Goal: Transaction & Acquisition: Purchase product/service

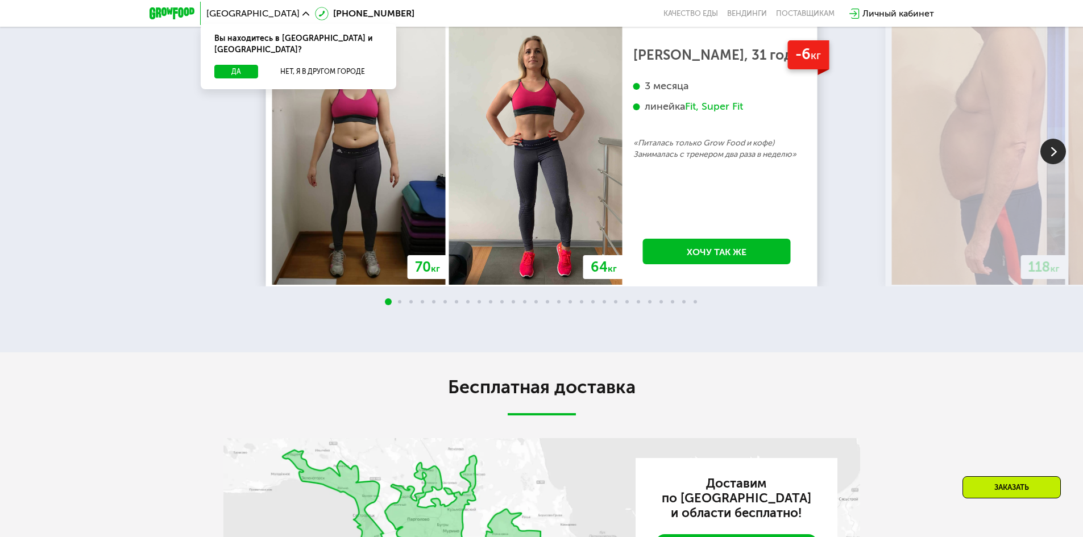
scroll to position [2388, 0]
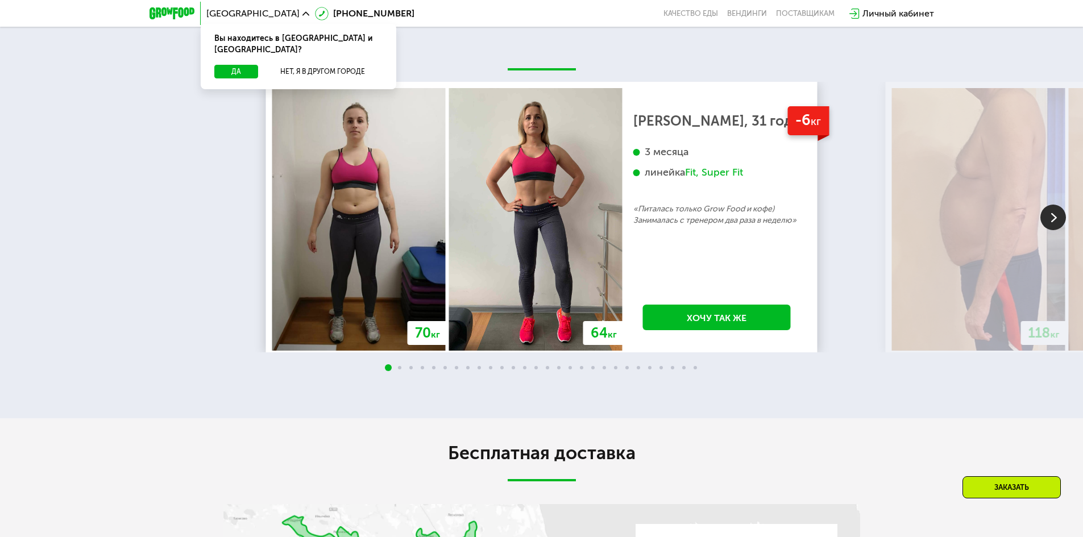
click at [1057, 230] on img at bounding box center [1053, 218] width 26 height 26
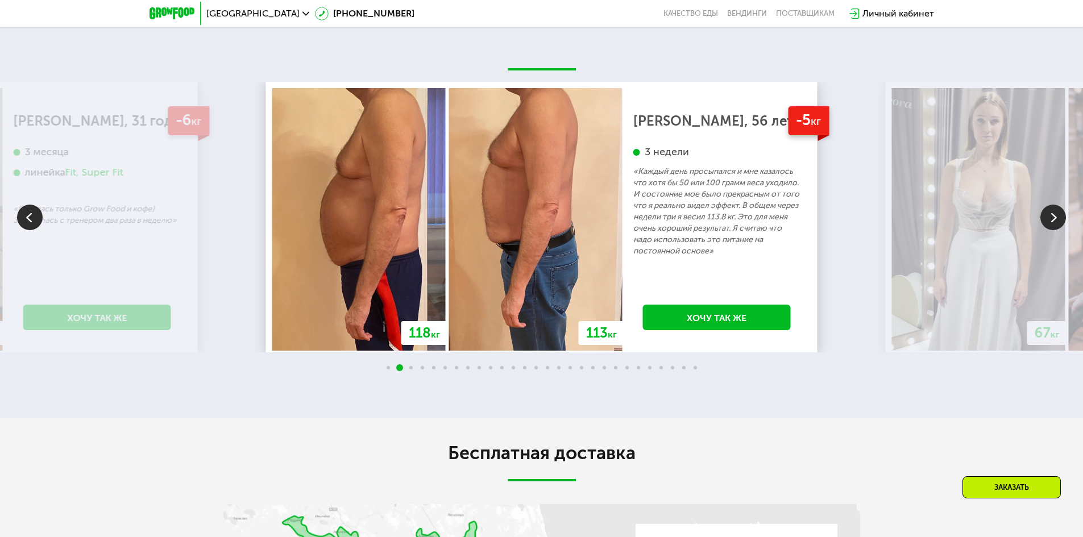
click at [1057, 230] on img at bounding box center [1053, 218] width 26 height 26
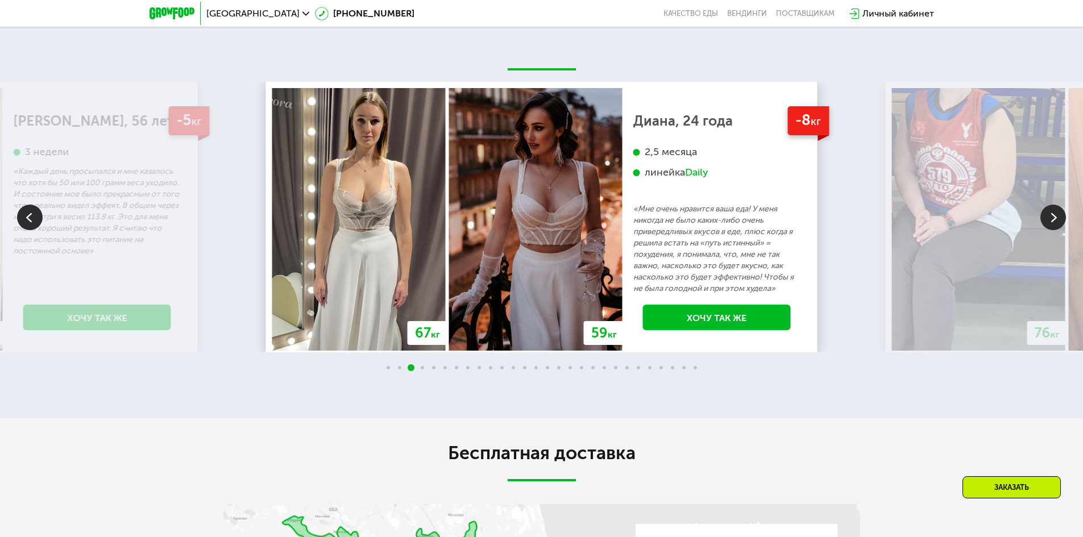
click at [1057, 230] on img at bounding box center [1053, 218] width 26 height 26
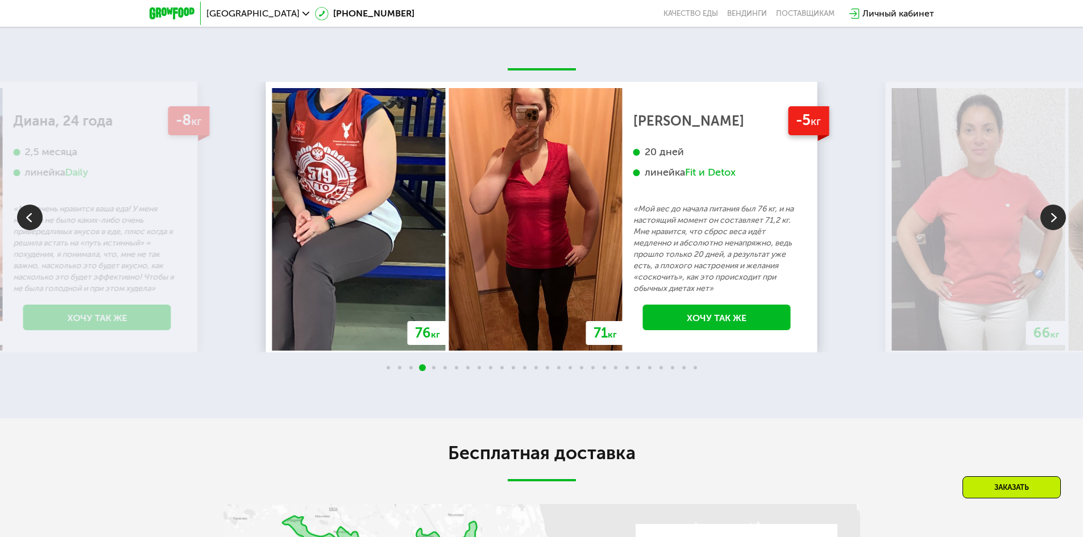
click at [1057, 230] on img at bounding box center [1053, 218] width 26 height 26
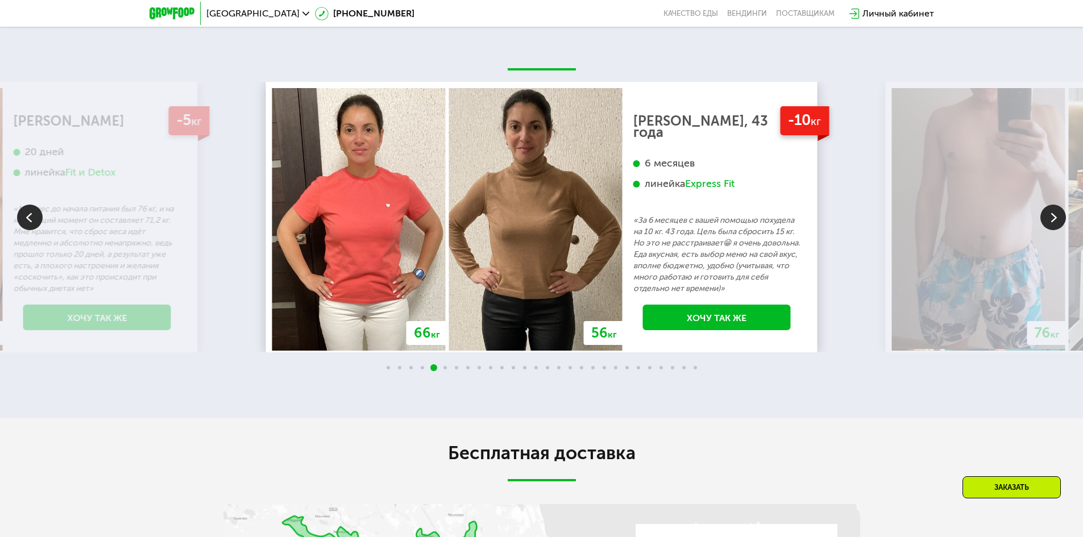
click at [1057, 230] on img at bounding box center [1053, 218] width 26 height 26
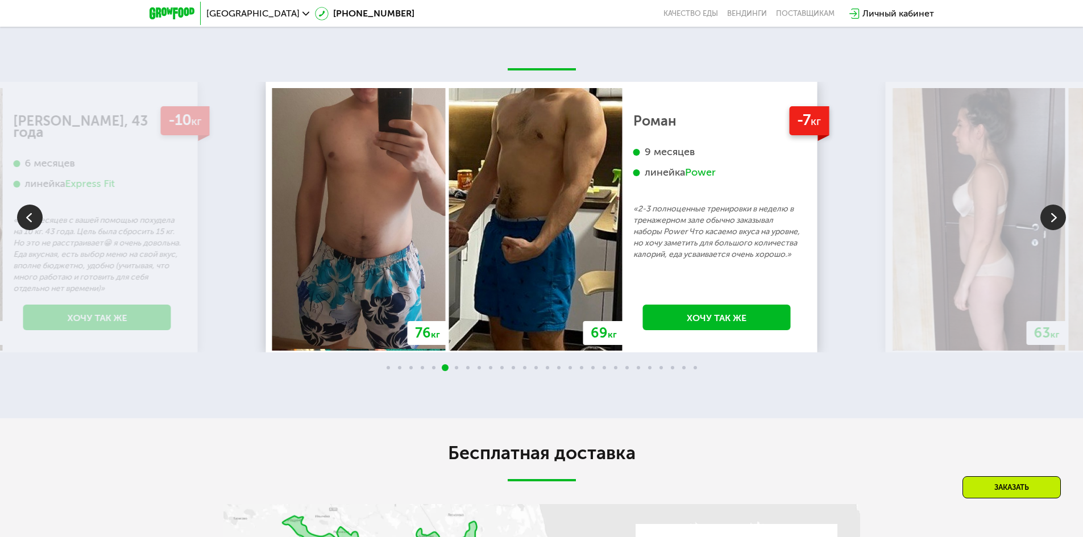
click at [1057, 230] on img at bounding box center [1053, 218] width 26 height 26
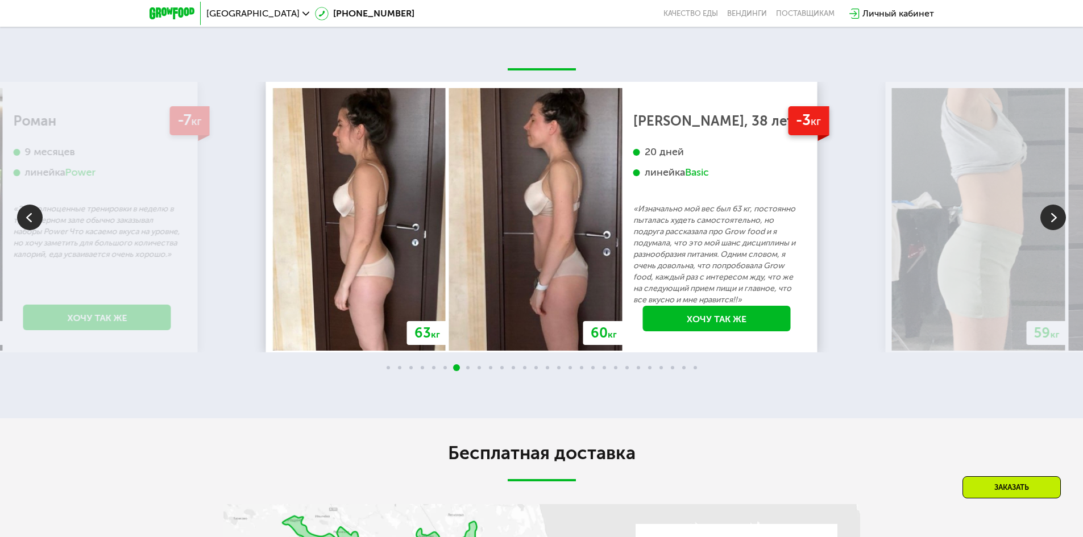
click at [36, 230] on img at bounding box center [30, 218] width 26 height 26
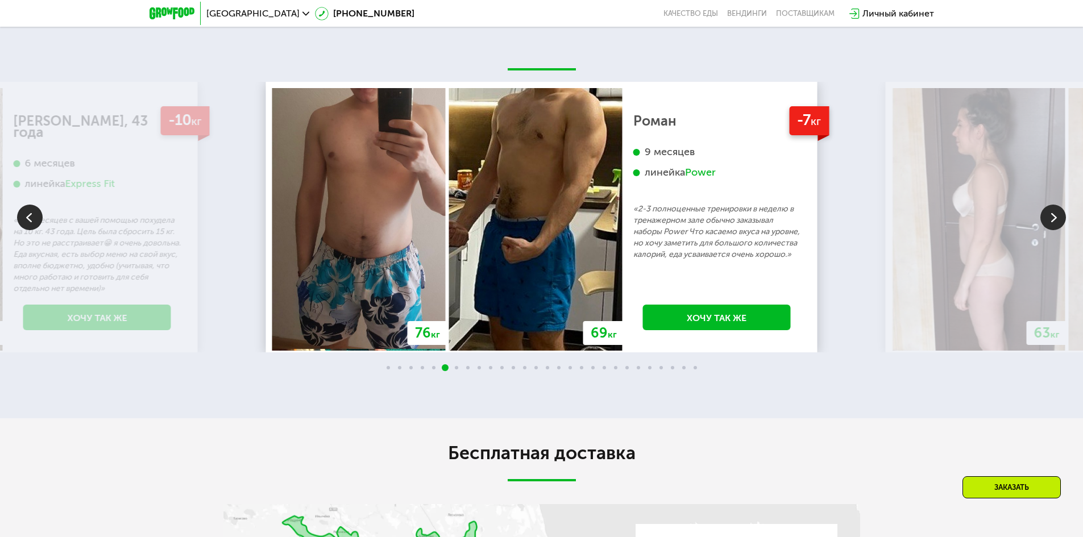
click at [1051, 230] on img at bounding box center [1053, 218] width 26 height 26
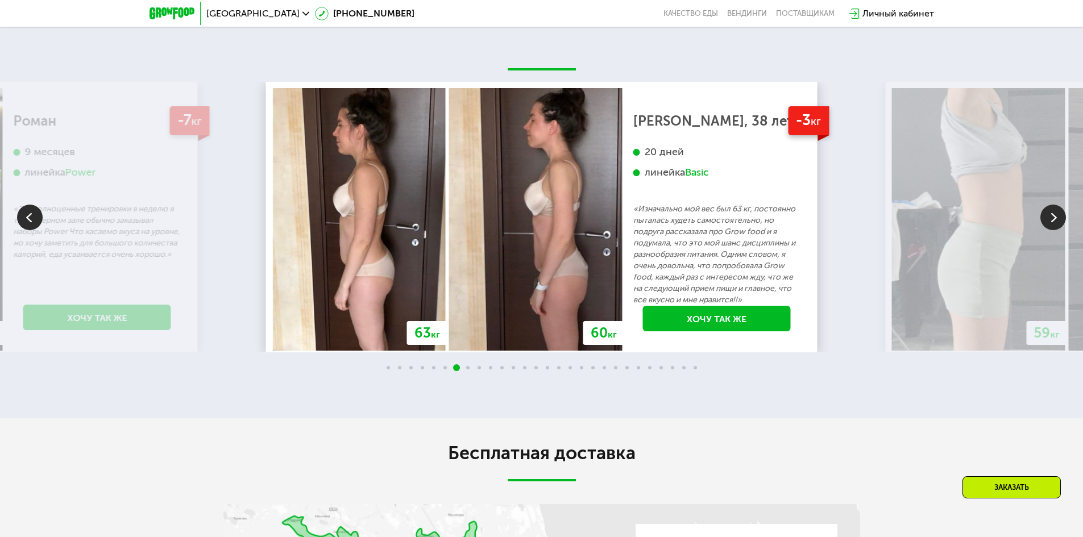
click at [1059, 230] on img at bounding box center [1053, 218] width 26 height 26
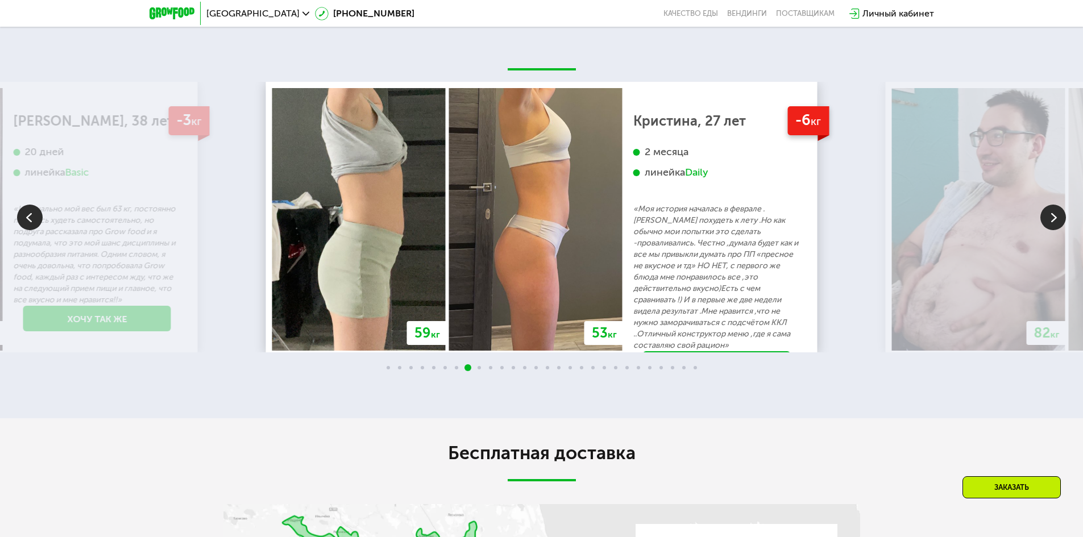
click at [1055, 230] on img at bounding box center [1053, 218] width 26 height 26
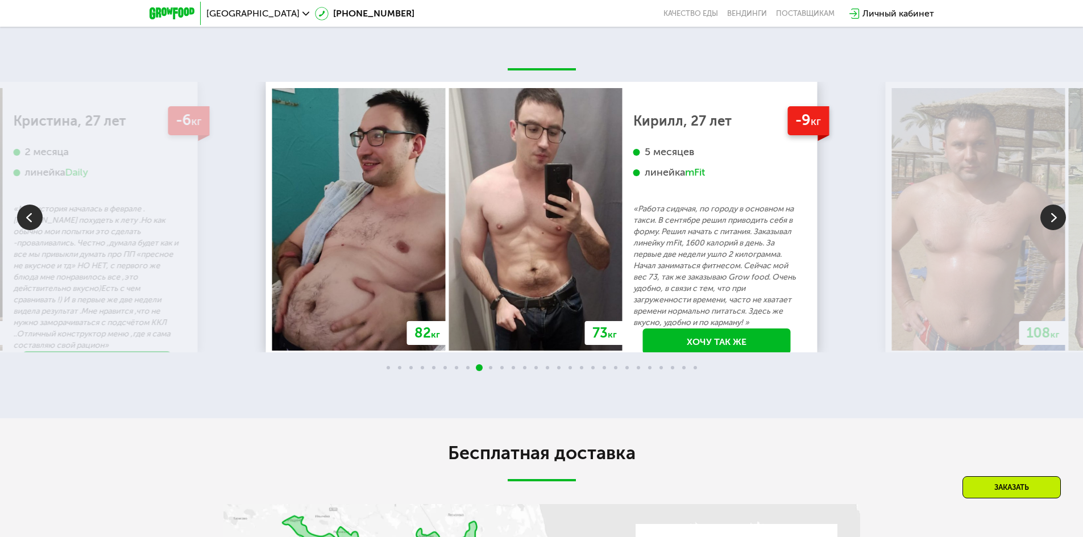
click at [1052, 230] on img at bounding box center [1053, 218] width 26 height 26
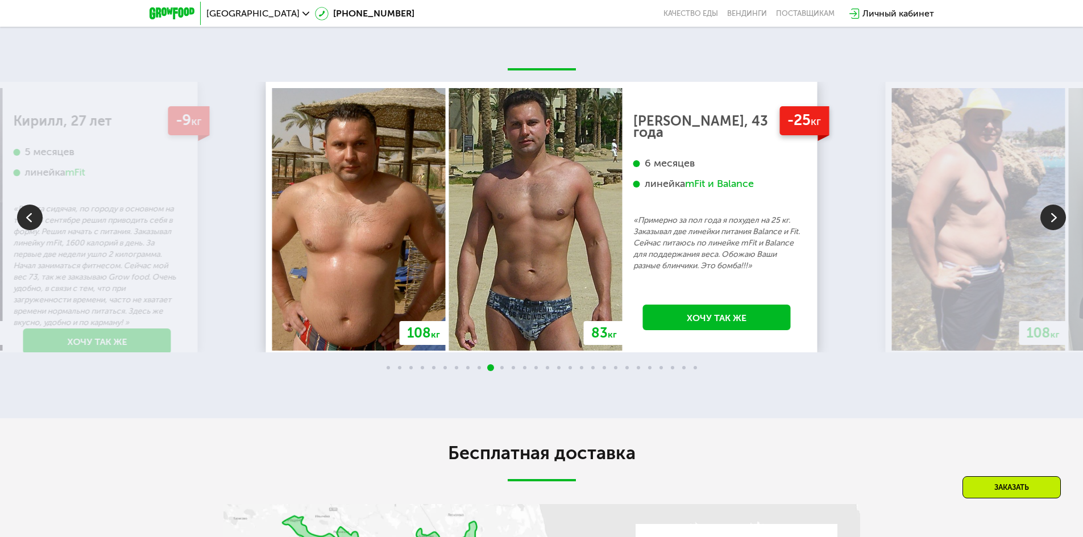
click at [1052, 230] on img at bounding box center [1053, 218] width 26 height 26
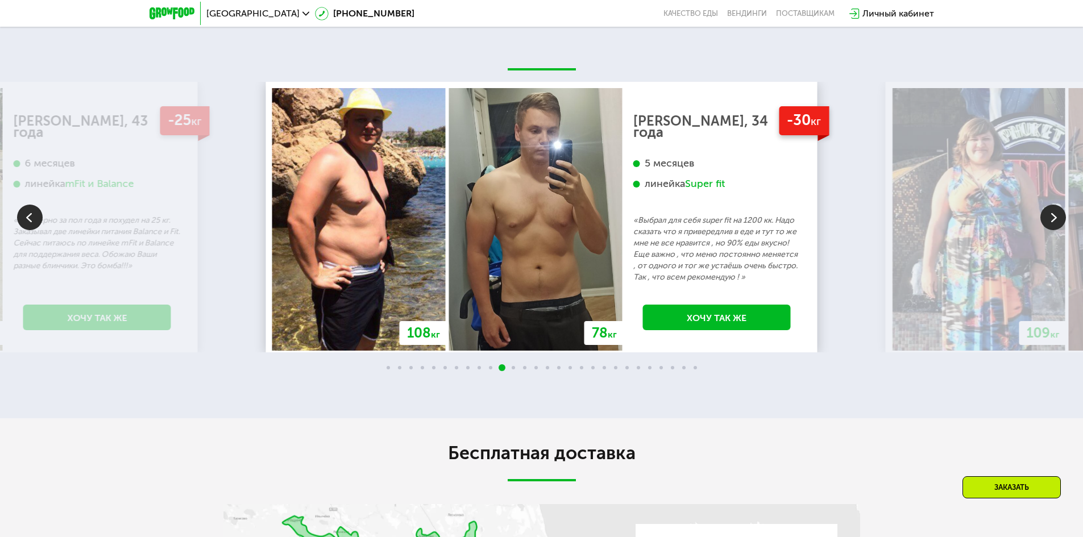
click at [1052, 230] on img at bounding box center [1053, 218] width 26 height 26
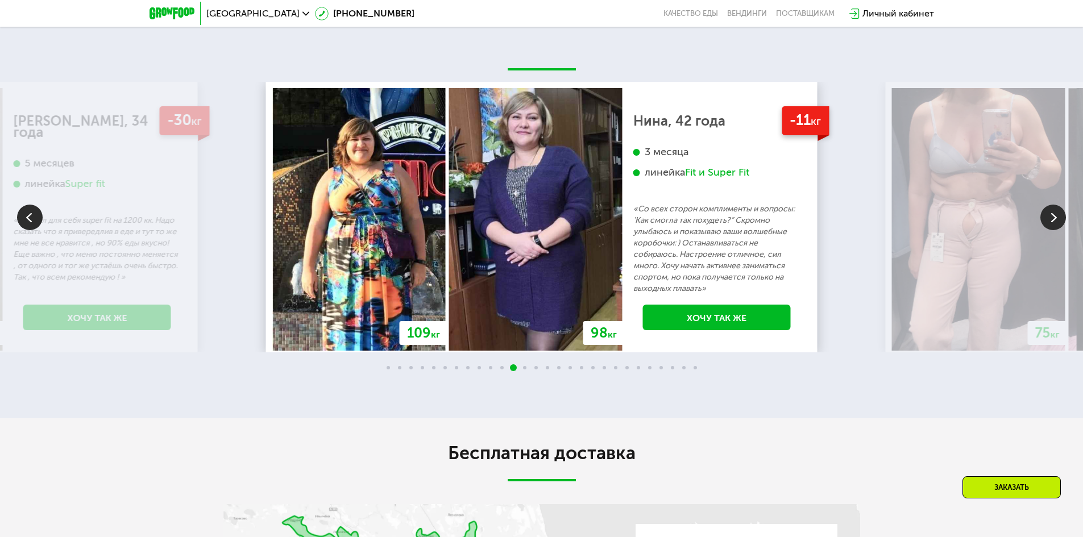
click at [1052, 230] on img at bounding box center [1053, 218] width 26 height 26
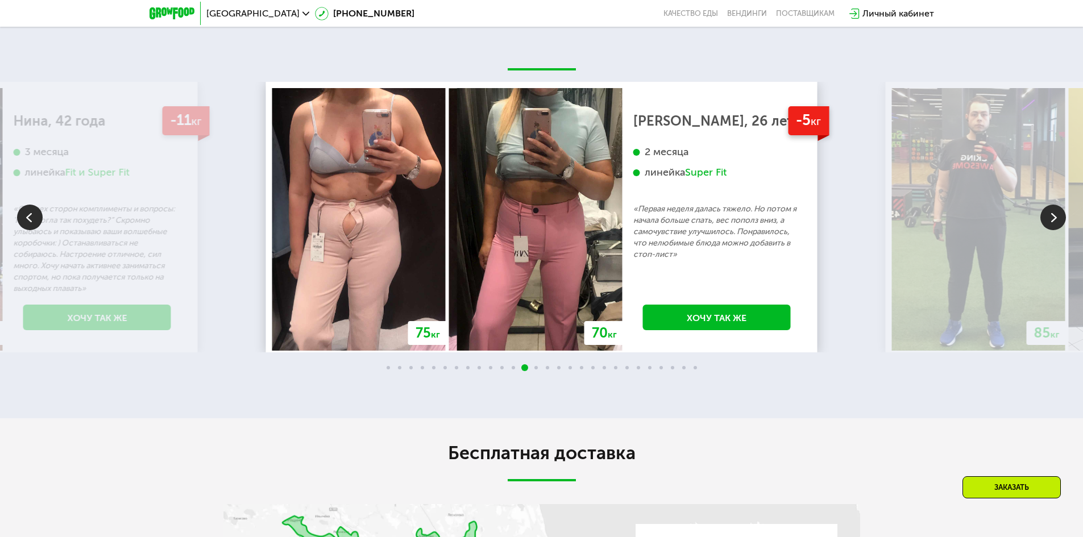
click at [1052, 230] on img at bounding box center [1053, 218] width 26 height 26
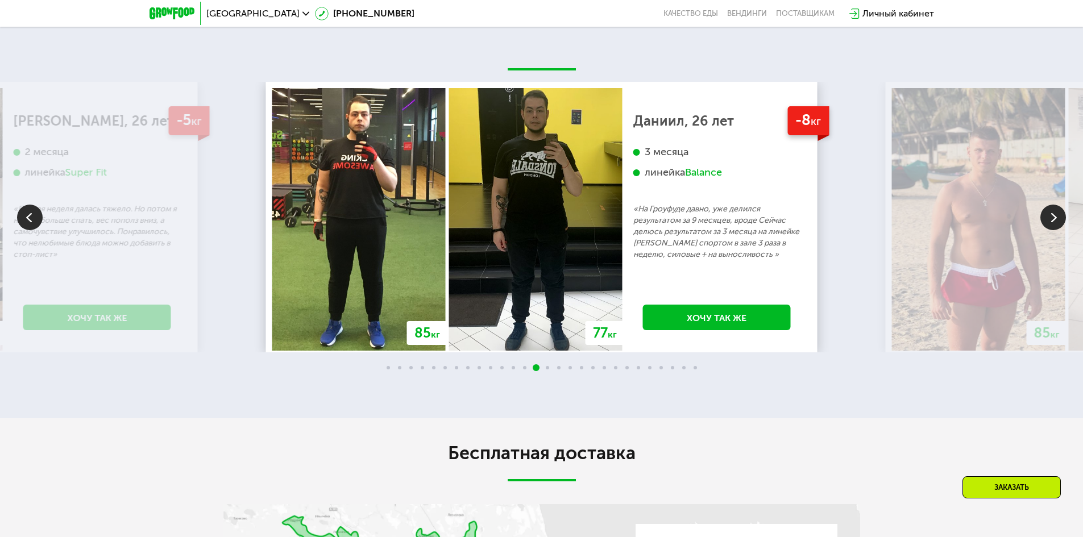
click at [1052, 230] on img at bounding box center [1053, 218] width 26 height 26
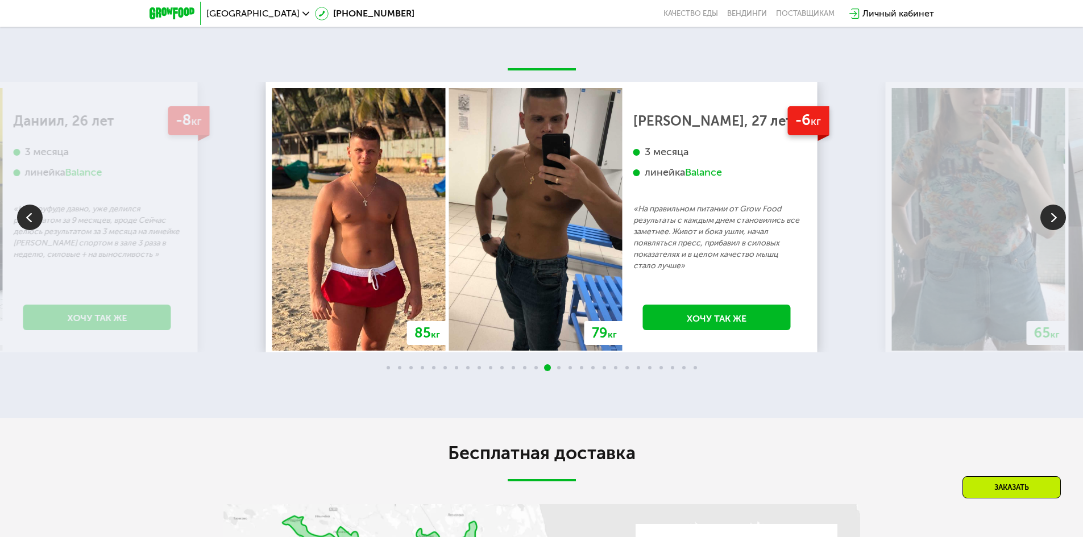
click at [1052, 230] on img at bounding box center [1053, 218] width 26 height 26
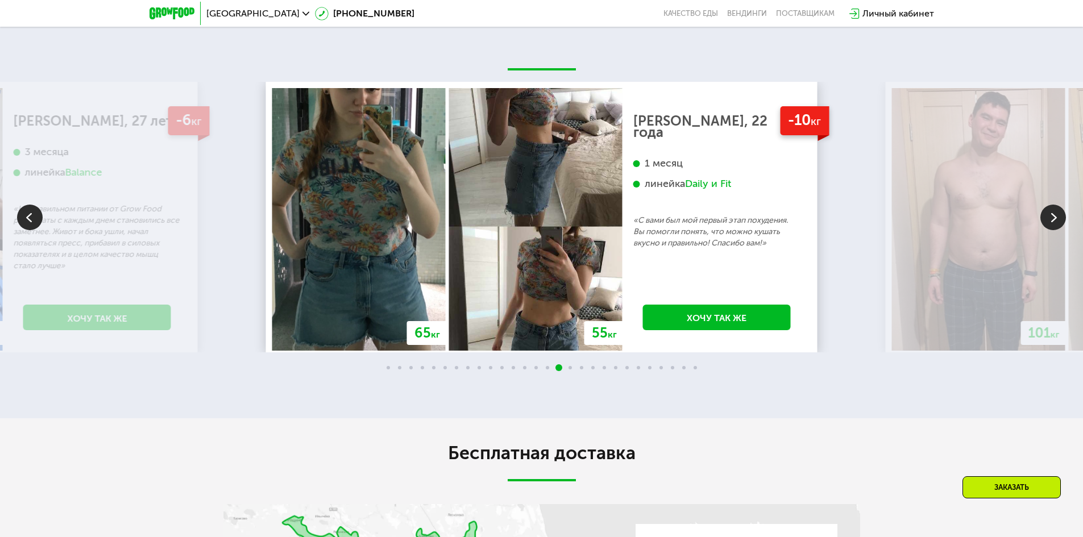
click at [1052, 230] on img at bounding box center [1053, 218] width 26 height 26
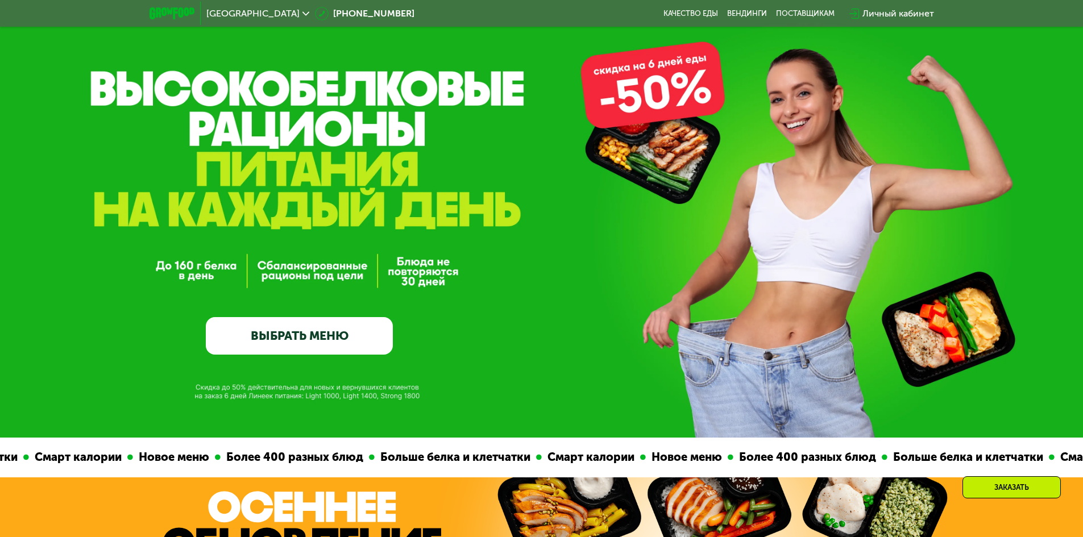
scroll to position [171, 0]
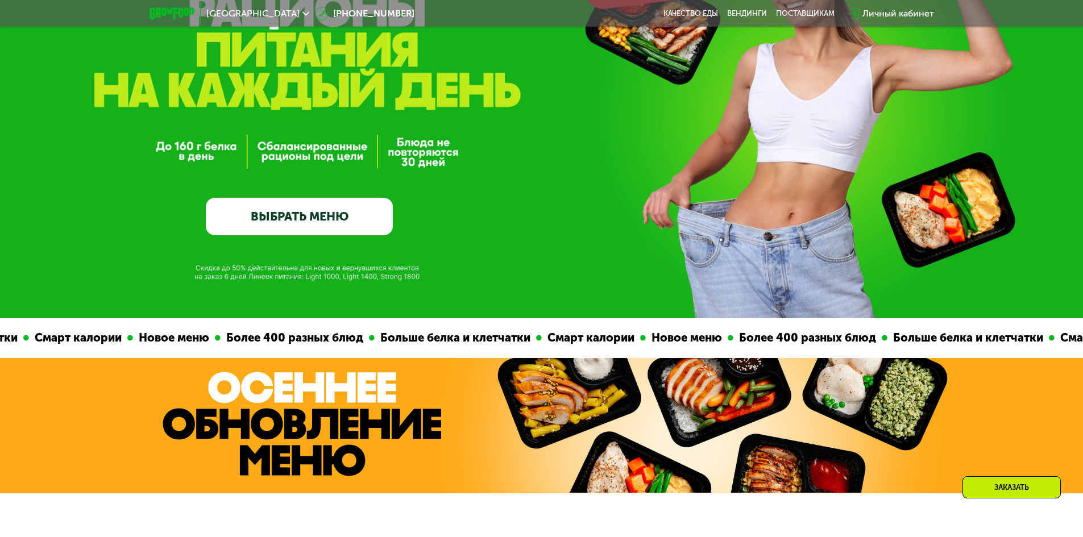
click at [313, 235] on link "ВЫБРАТЬ МЕНЮ" at bounding box center [299, 217] width 187 height 38
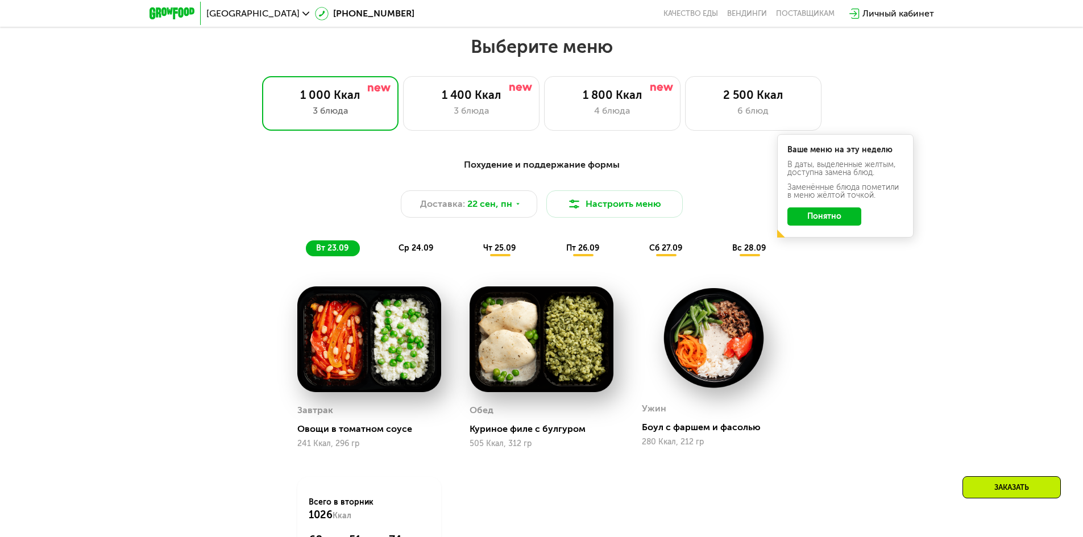
scroll to position [943, 0]
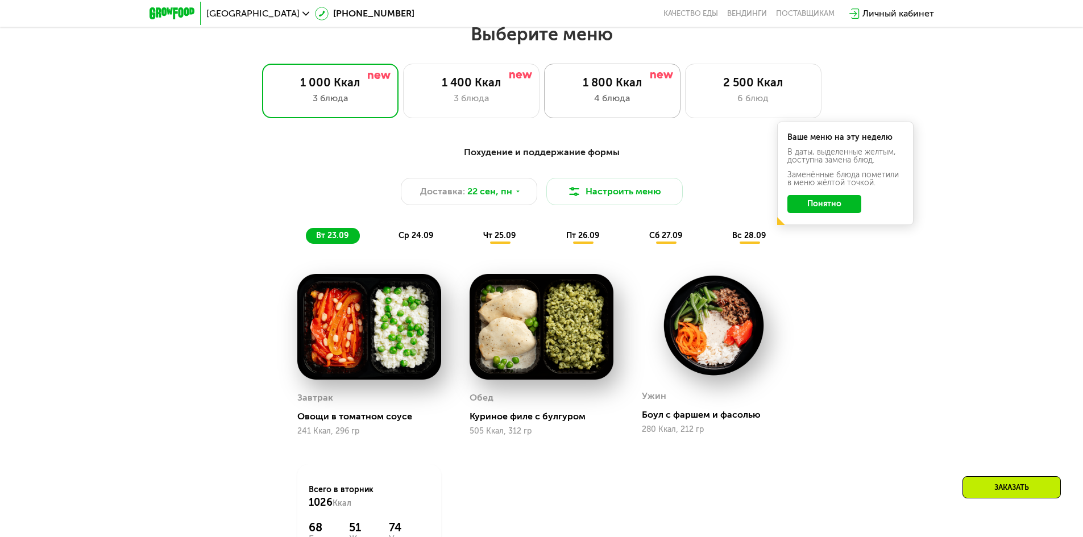
click at [621, 94] on div "1 800 Ккал 4 блюда" at bounding box center [612, 91] width 136 height 55
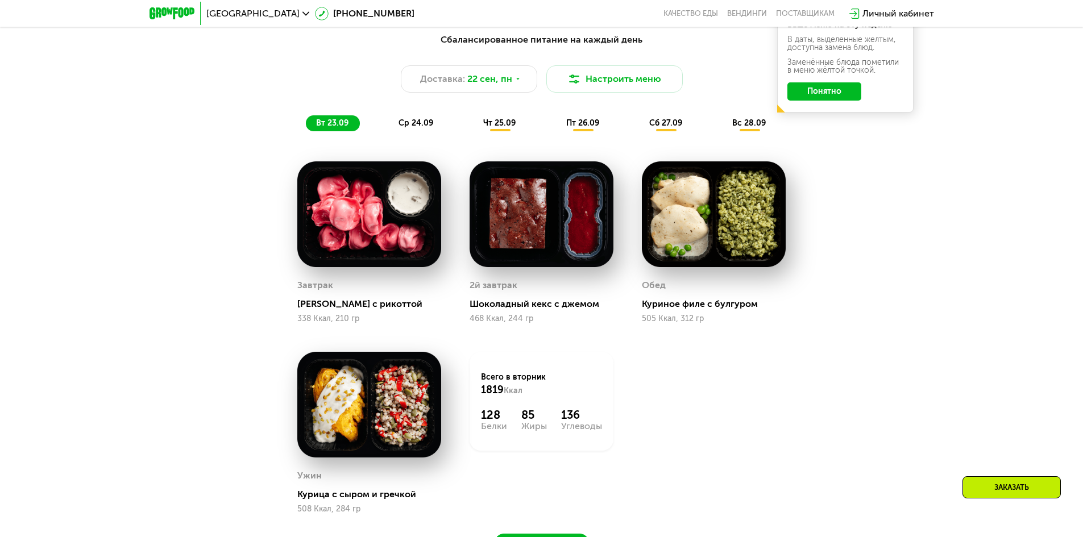
scroll to position [999, 0]
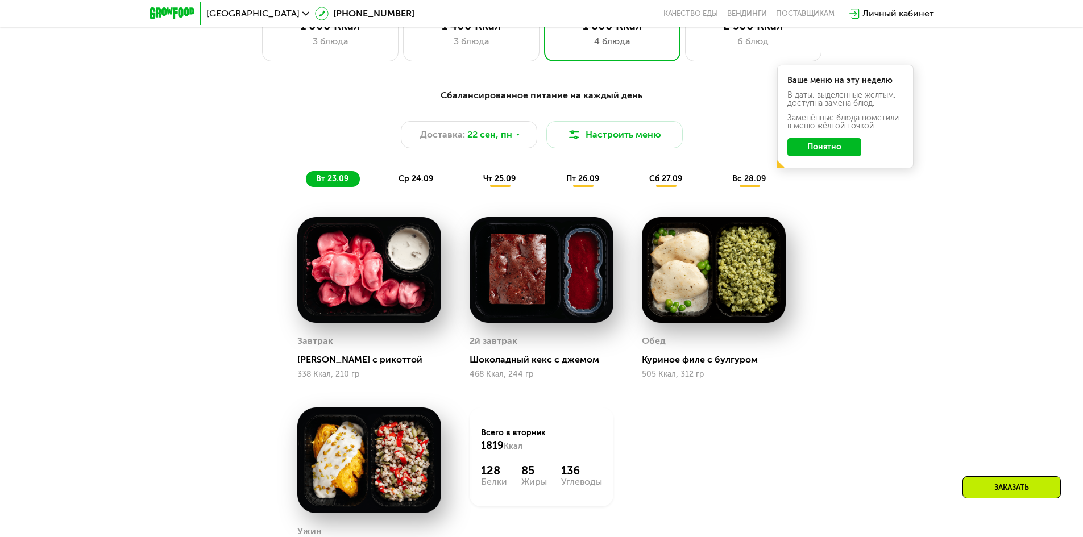
click at [413, 184] on span "ср 24.09" at bounding box center [416, 179] width 35 height 10
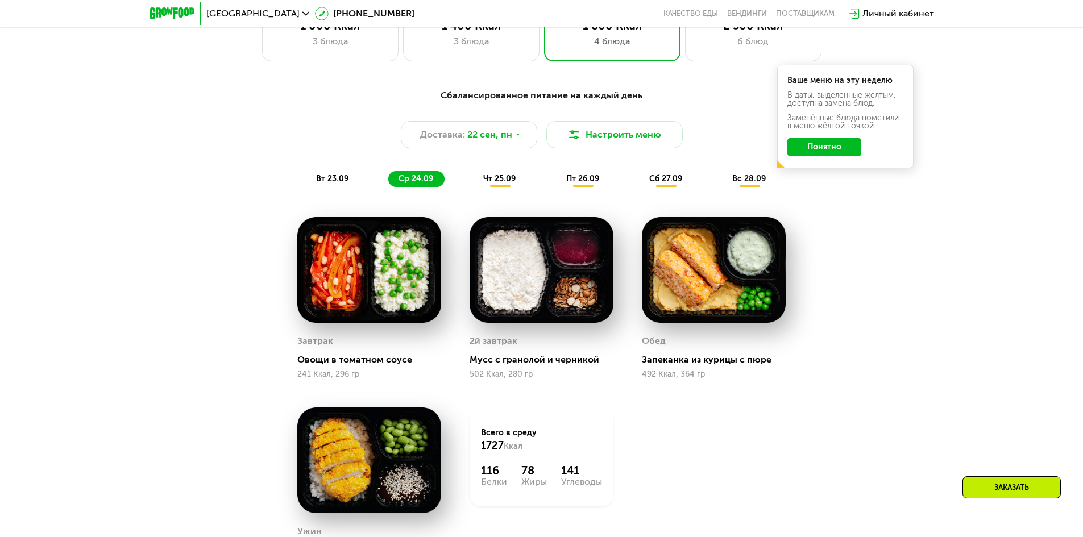
click at [514, 184] on span "чт 25.09" at bounding box center [499, 179] width 32 height 10
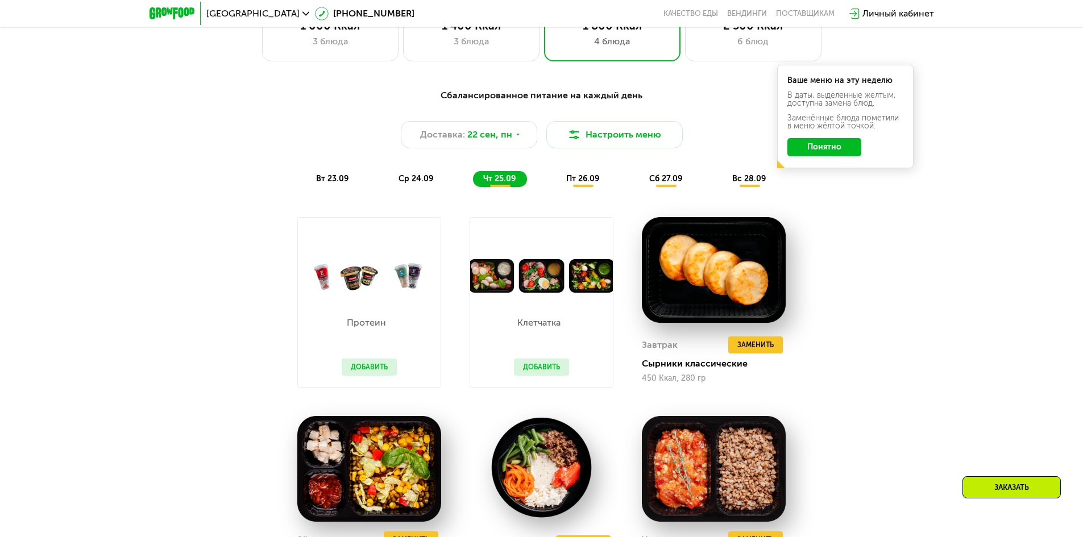
click at [598, 184] on span "пт 26.09" at bounding box center [582, 179] width 33 height 10
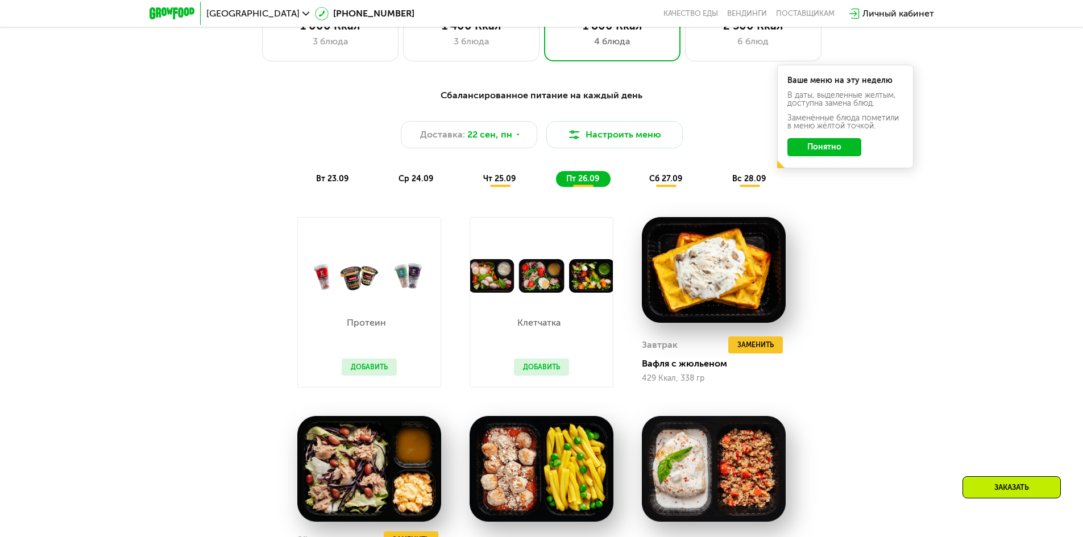
click at [662, 184] on span "сб 27.09" at bounding box center [665, 179] width 33 height 10
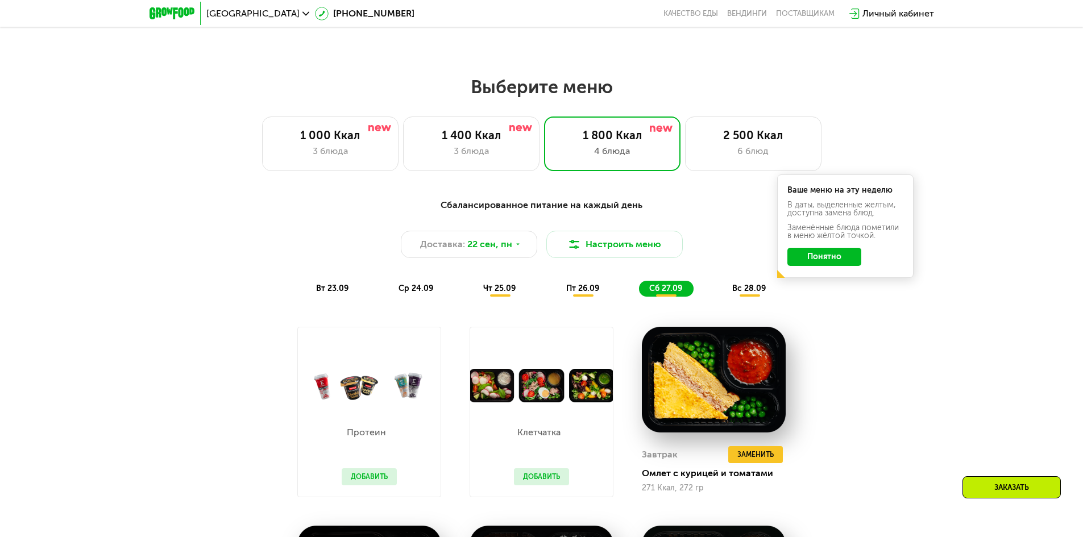
scroll to position [886, 0]
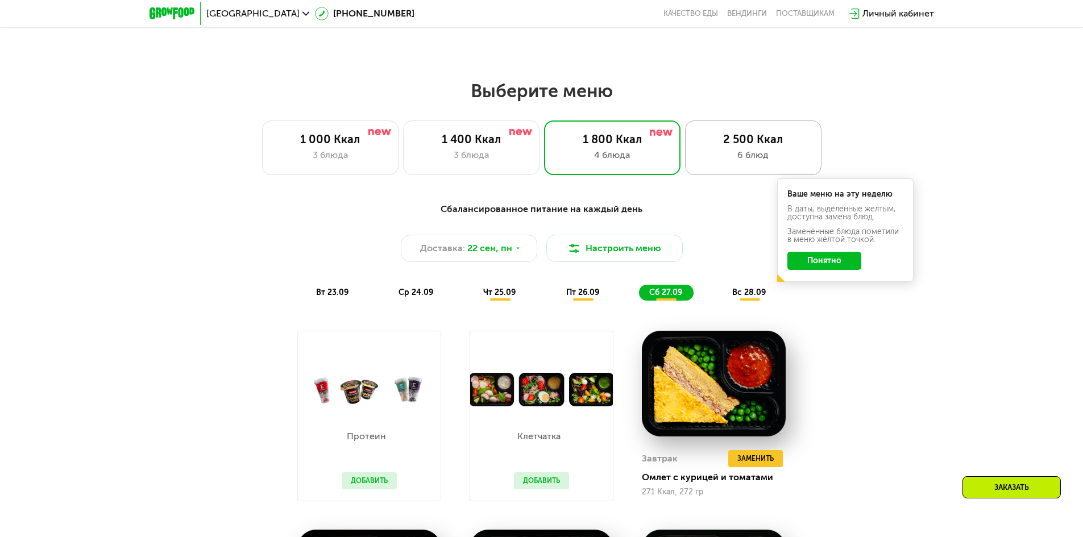
click at [774, 157] on div "6 блюд" at bounding box center [753, 155] width 113 height 14
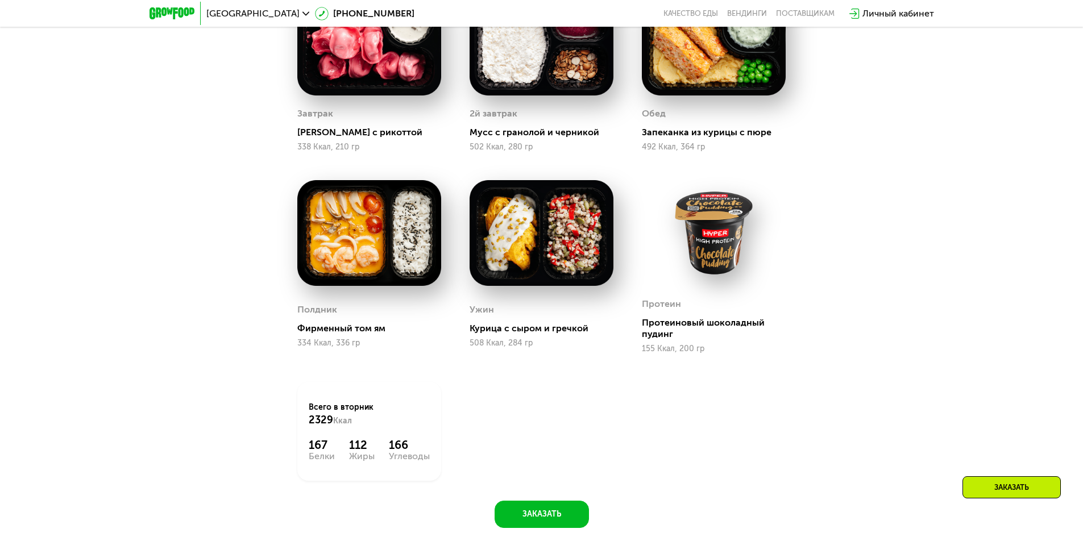
scroll to position [943, 0]
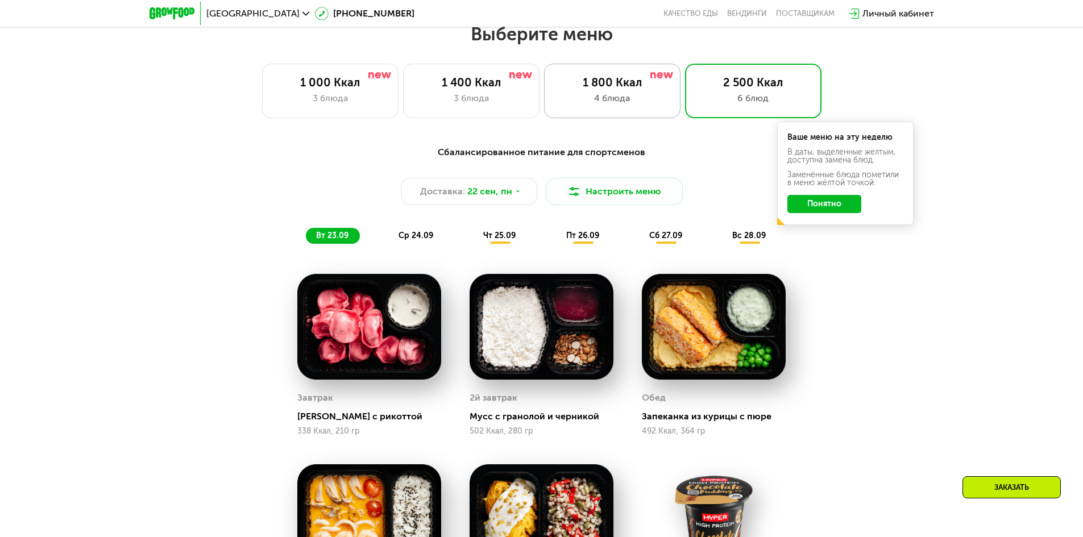
click at [612, 99] on div "4 блюда" at bounding box center [612, 99] width 113 height 14
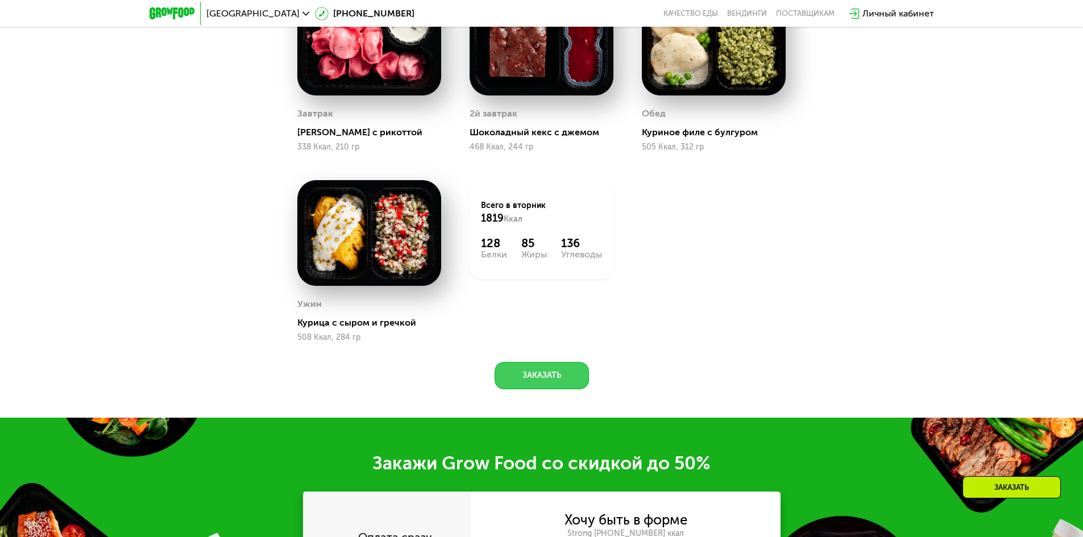
click at [556, 389] on button "Заказать" at bounding box center [542, 375] width 94 height 27
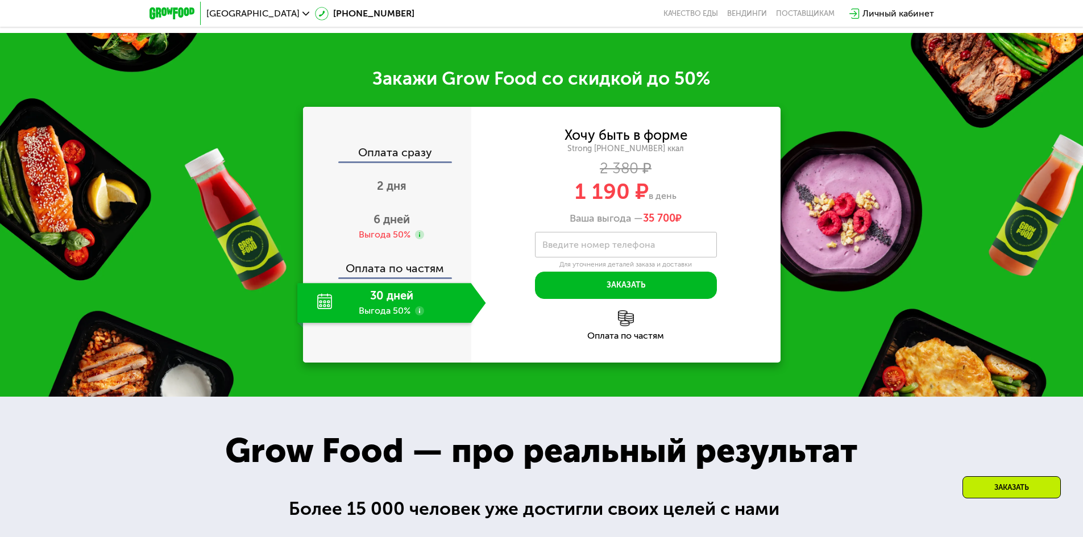
scroll to position [1592, 0]
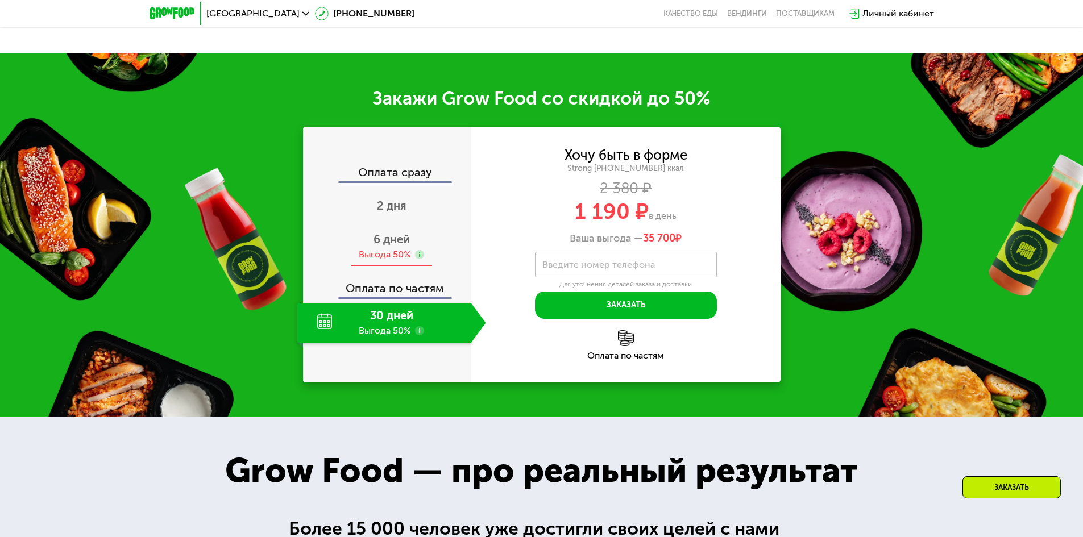
click at [407, 240] on span "6 дней" at bounding box center [392, 240] width 36 height 14
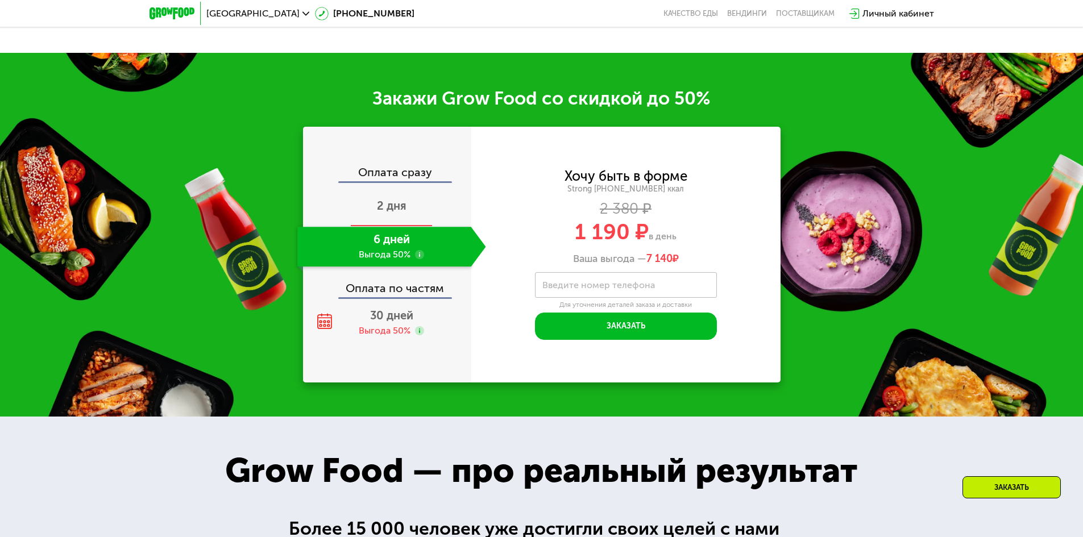
click at [407, 208] on div "2 дня" at bounding box center [391, 207] width 189 height 40
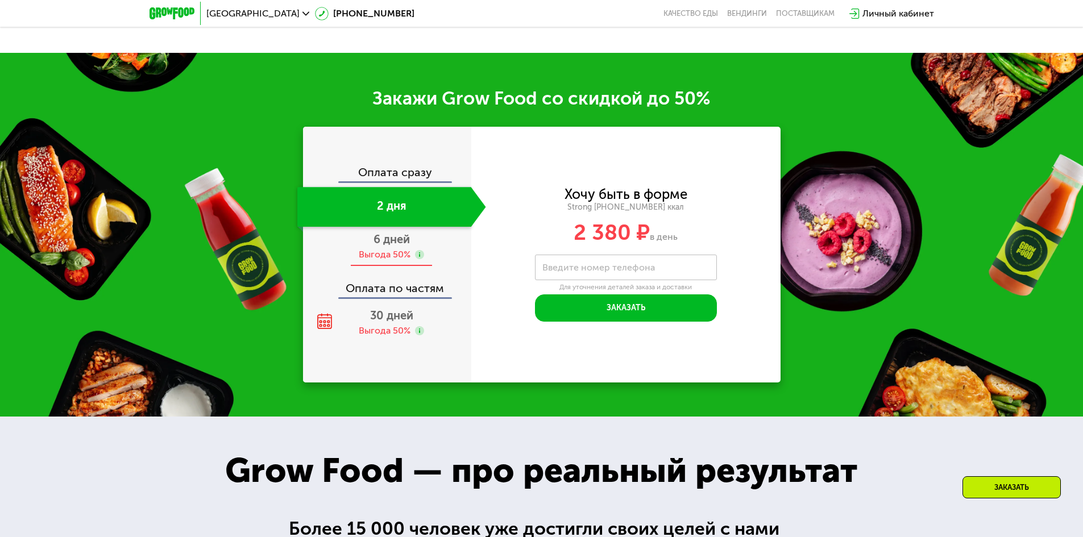
click at [391, 246] on span "6 дней" at bounding box center [392, 240] width 36 height 14
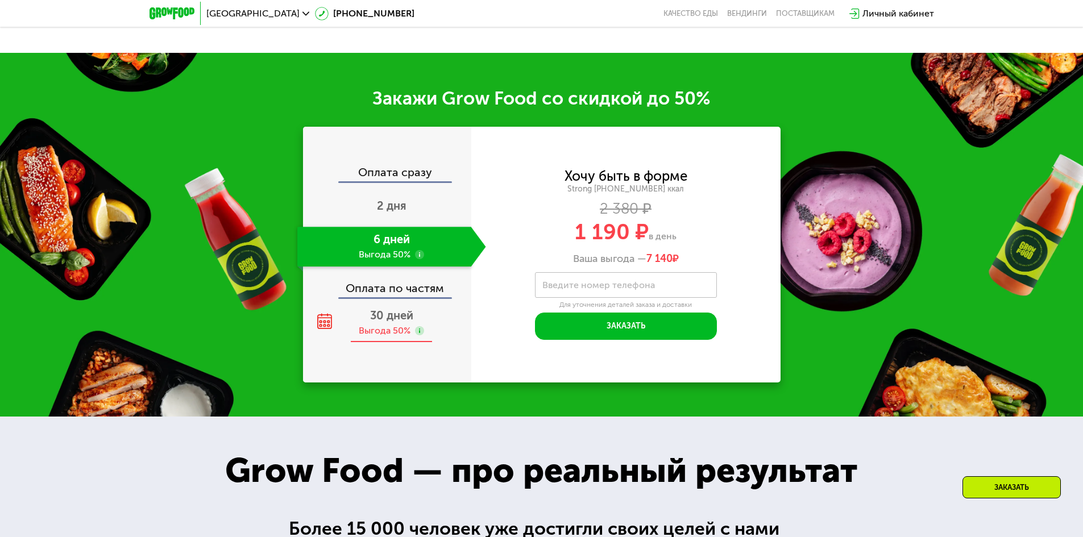
click at [397, 327] on div "30 дней Выгода 50%" at bounding box center [391, 323] width 189 height 40
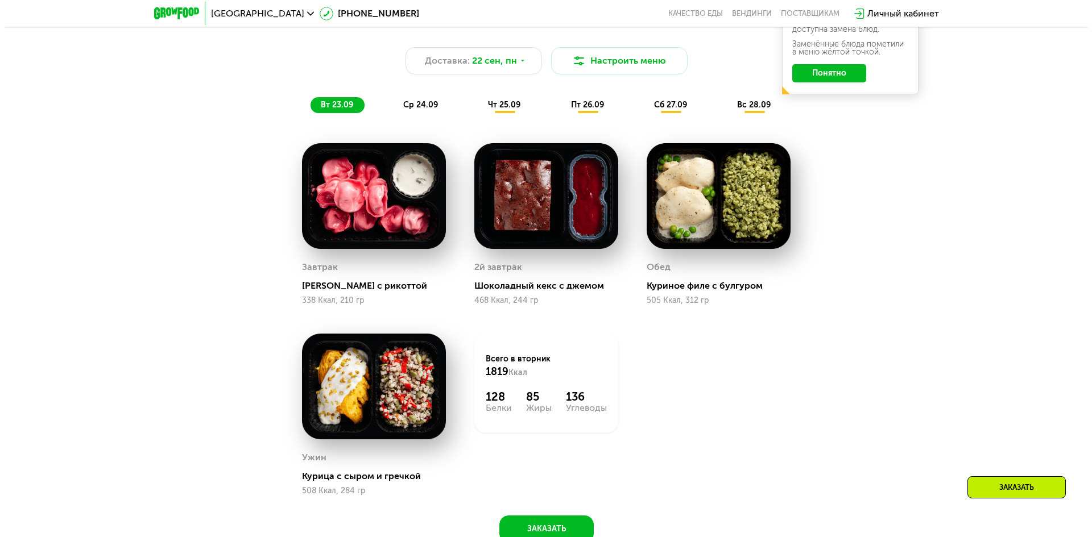
scroll to position [937, 0]
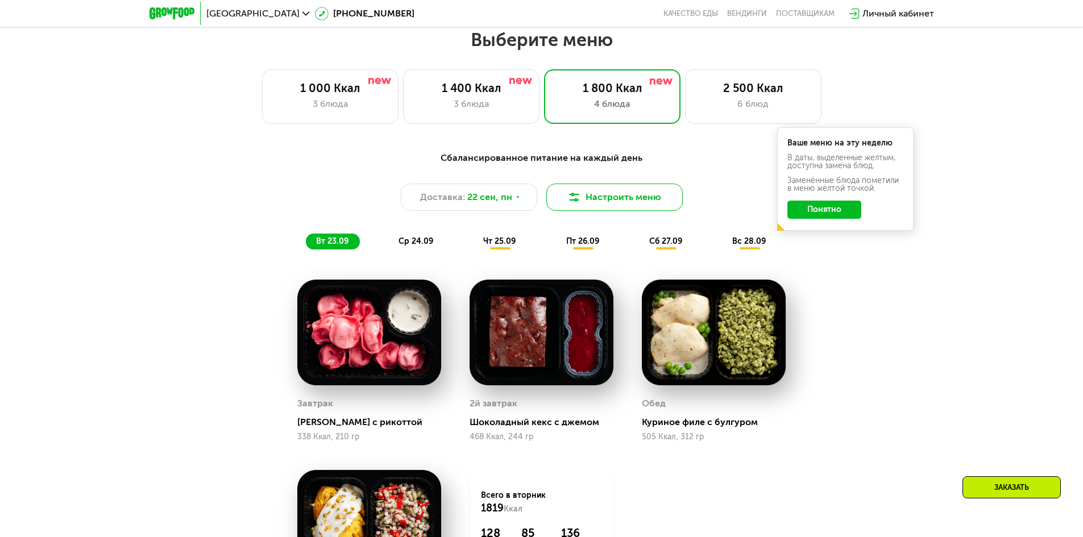
click at [647, 194] on button "Настроить меню" at bounding box center [614, 197] width 136 height 27
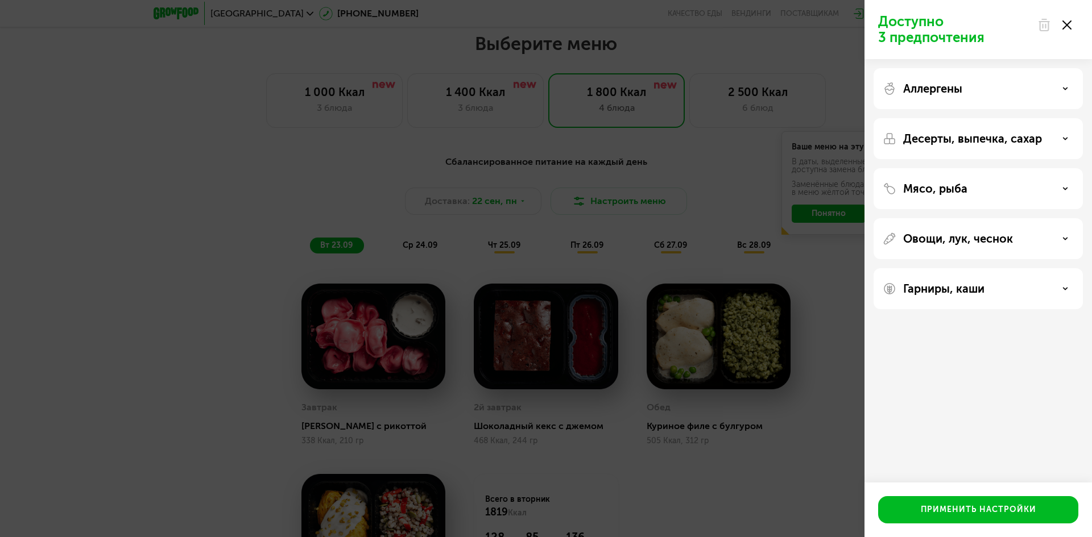
click at [1002, 90] on div "Аллергены" at bounding box center [977, 89] width 191 height 14
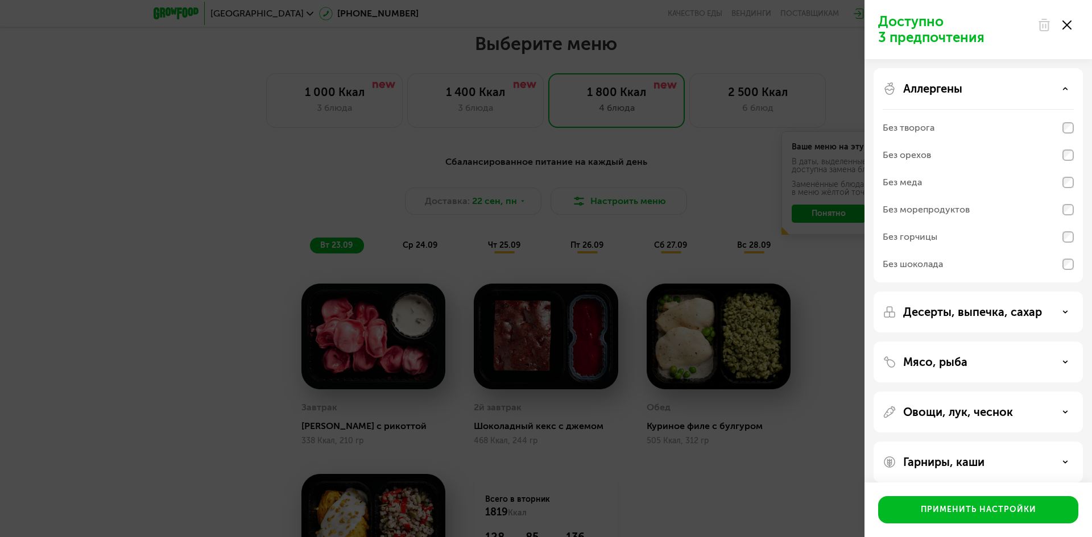
click at [998, 93] on div "Аллергены" at bounding box center [977, 89] width 191 height 14
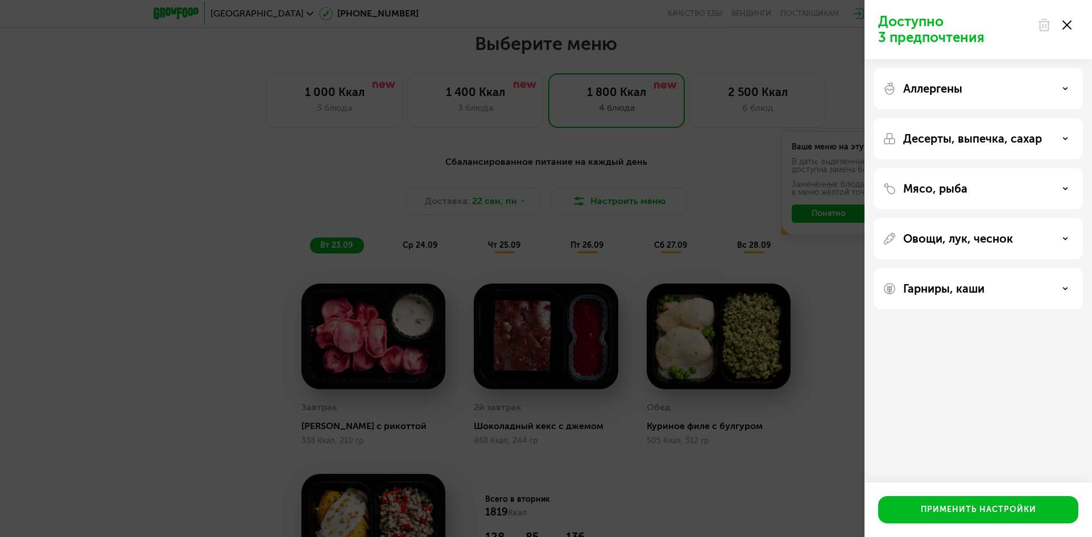
click at [1039, 135] on p "Десерты, выпечка, сахар" at bounding box center [972, 139] width 139 height 14
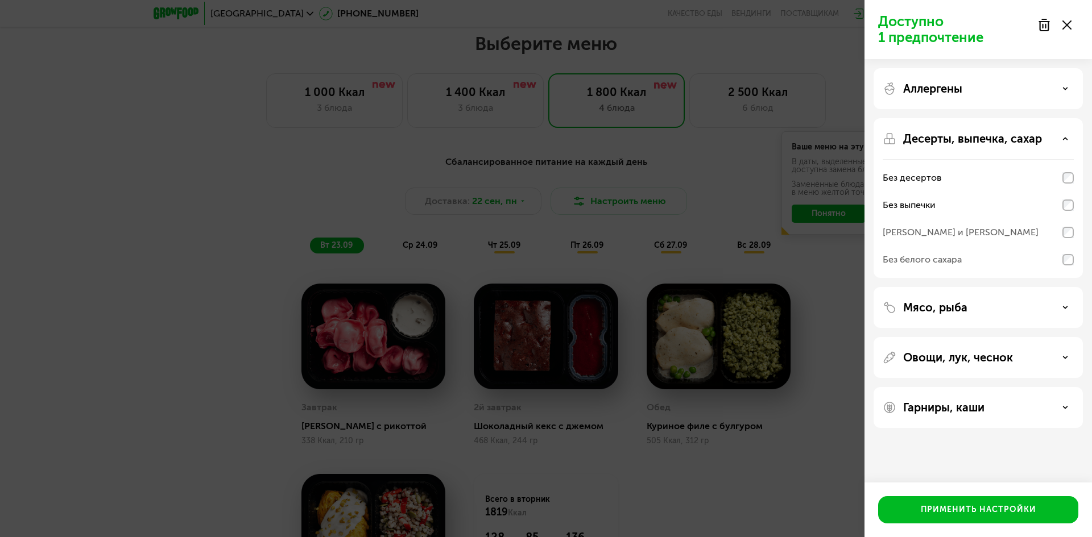
click at [1061, 231] on div "[PERSON_NAME] и [PERSON_NAME]" at bounding box center [977, 232] width 191 height 27
click at [960, 305] on p "Мясо, рыба" at bounding box center [935, 308] width 64 height 14
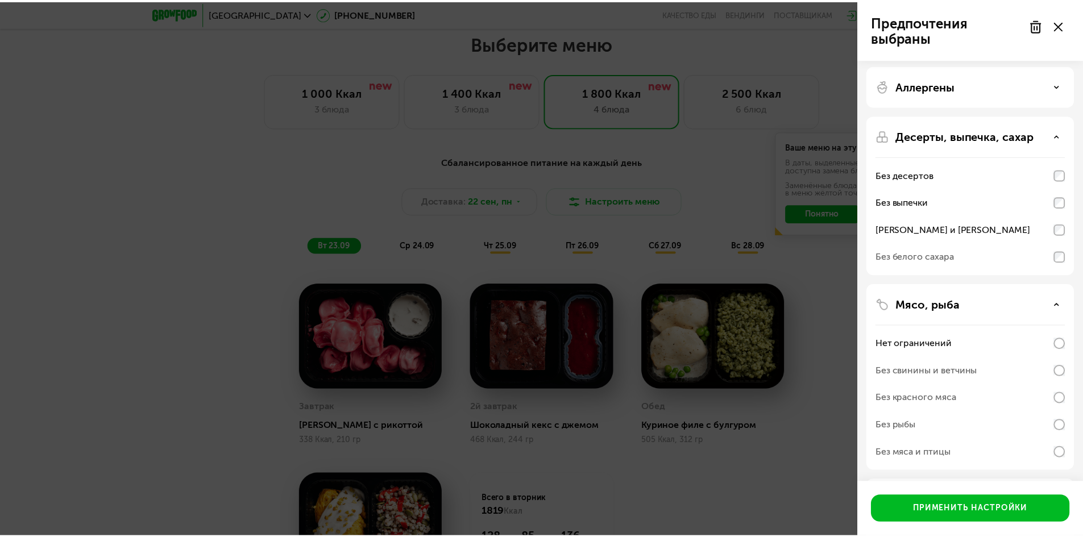
scroll to position [0, 0]
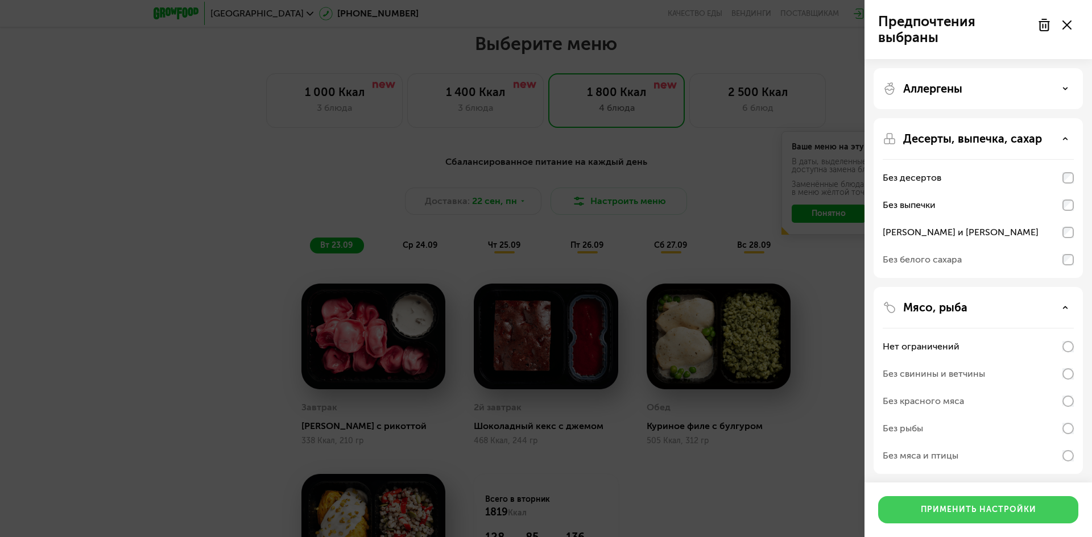
click at [983, 509] on div "Применить настройки" at bounding box center [977, 509] width 115 height 11
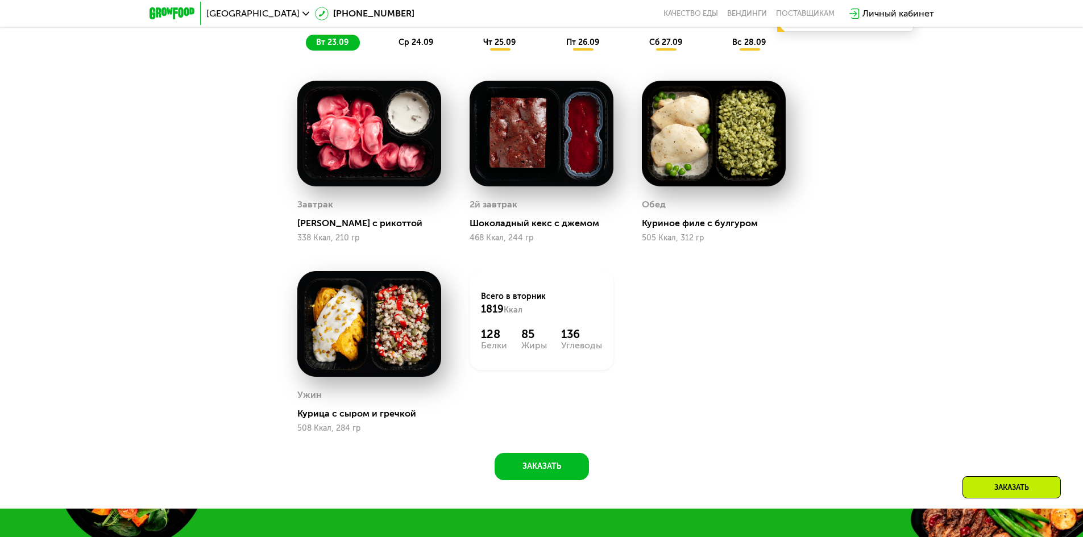
scroll to position [994, 0]
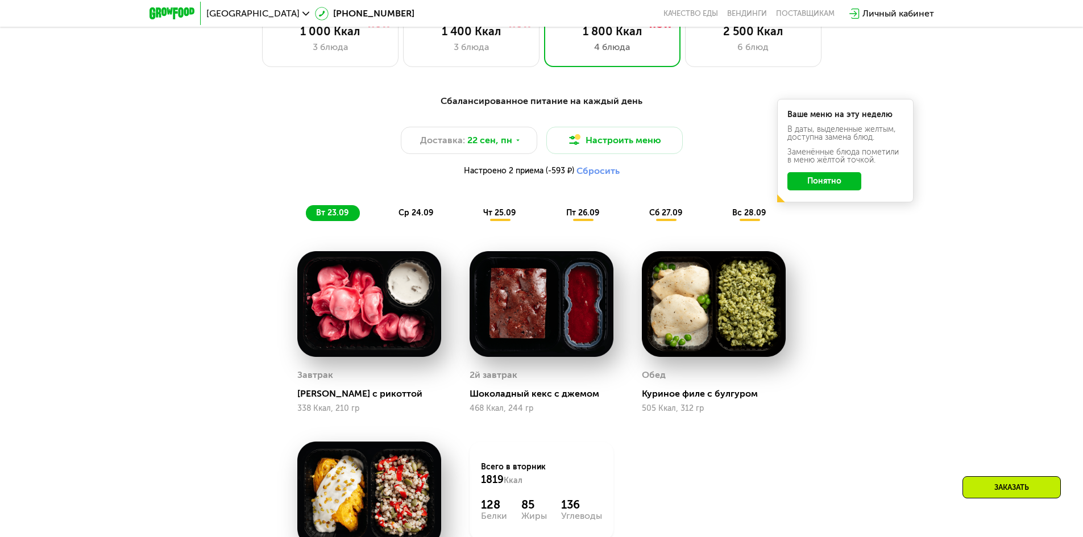
click at [409, 221] on div "ср 24.09" at bounding box center [416, 213] width 56 height 16
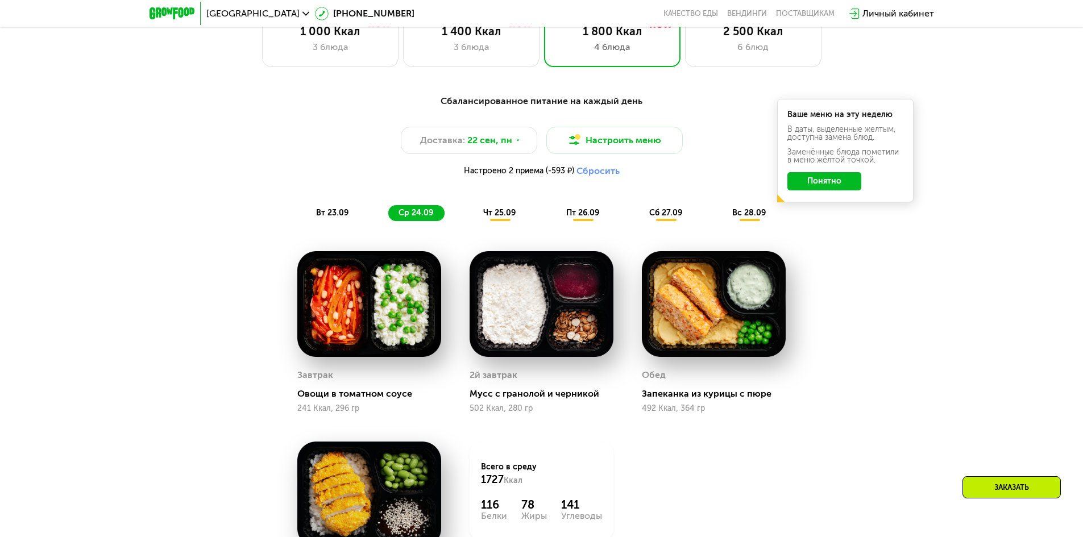
click at [500, 215] on span "чт 25.09" at bounding box center [499, 213] width 32 height 10
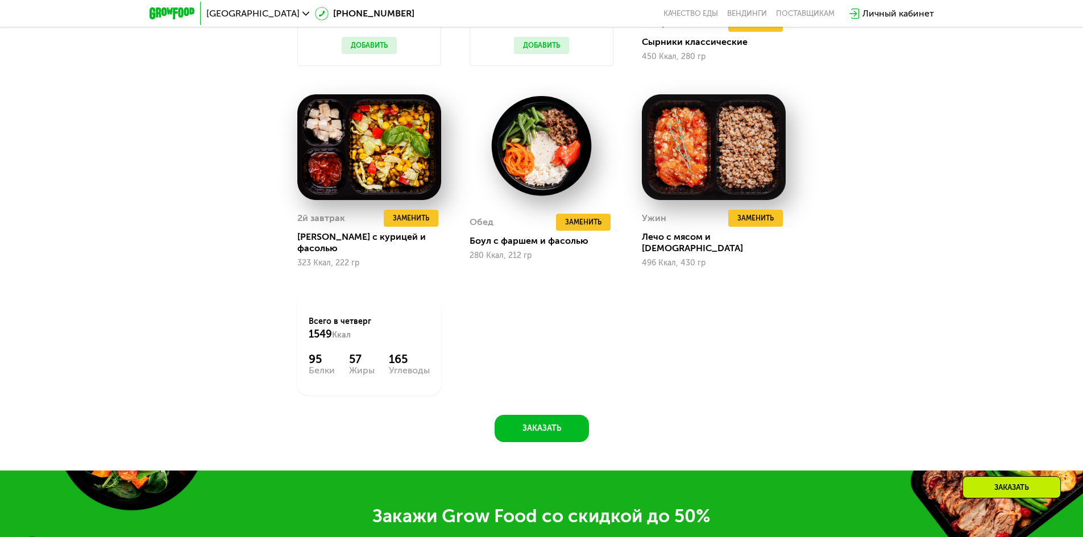
scroll to position [1392, 0]
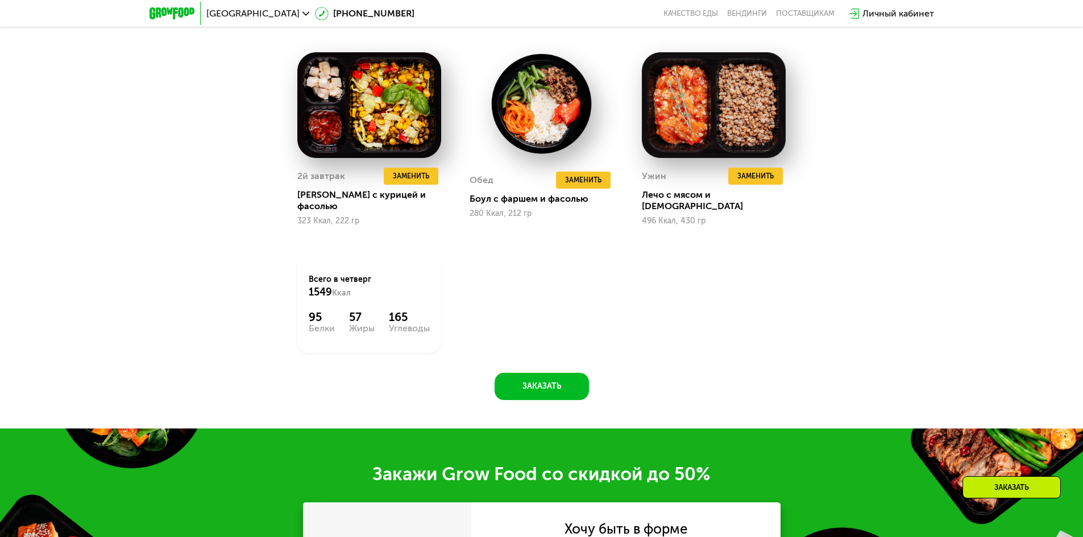
click at [579, 398] on div "Сбалансированное питание на каждый день Доставка: [DATE] Настроить меню Настрое…" at bounding box center [541, 54] width 1083 height 748
click at [576, 387] on button "Заказать" at bounding box center [542, 386] width 94 height 27
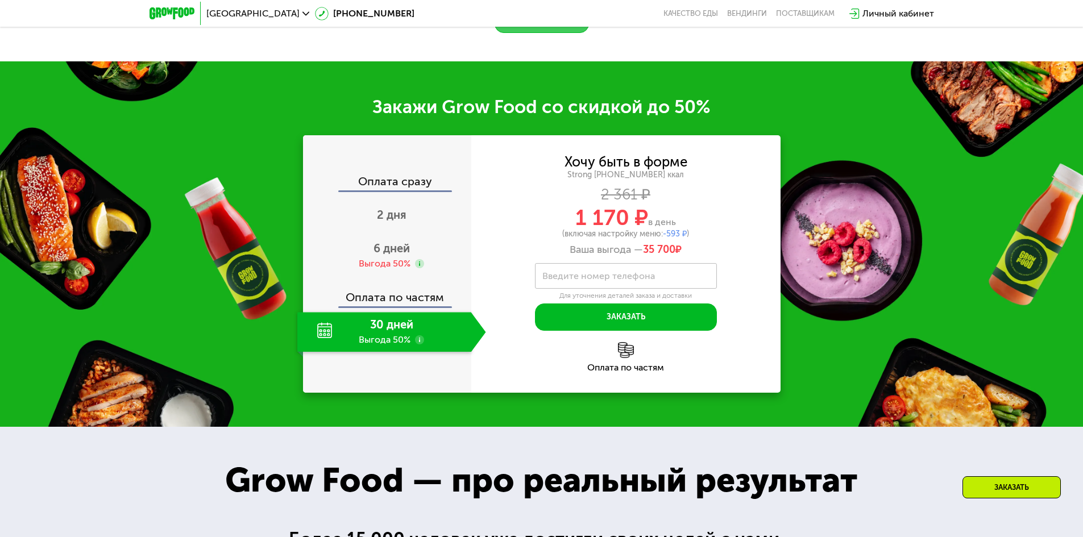
scroll to position [1813, 0]
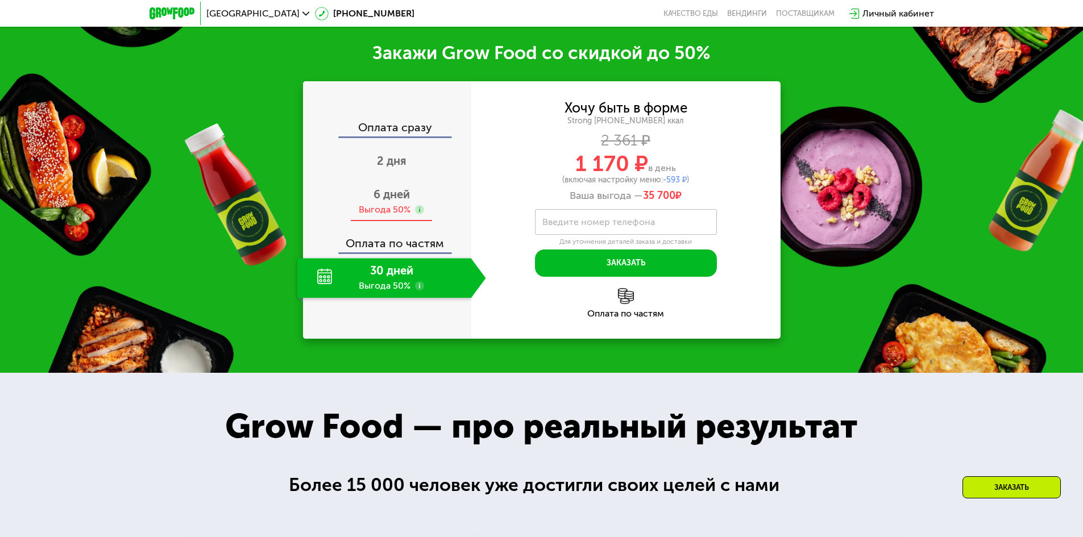
click at [359, 192] on div "6 дней Выгода 50%" at bounding box center [391, 202] width 189 height 40
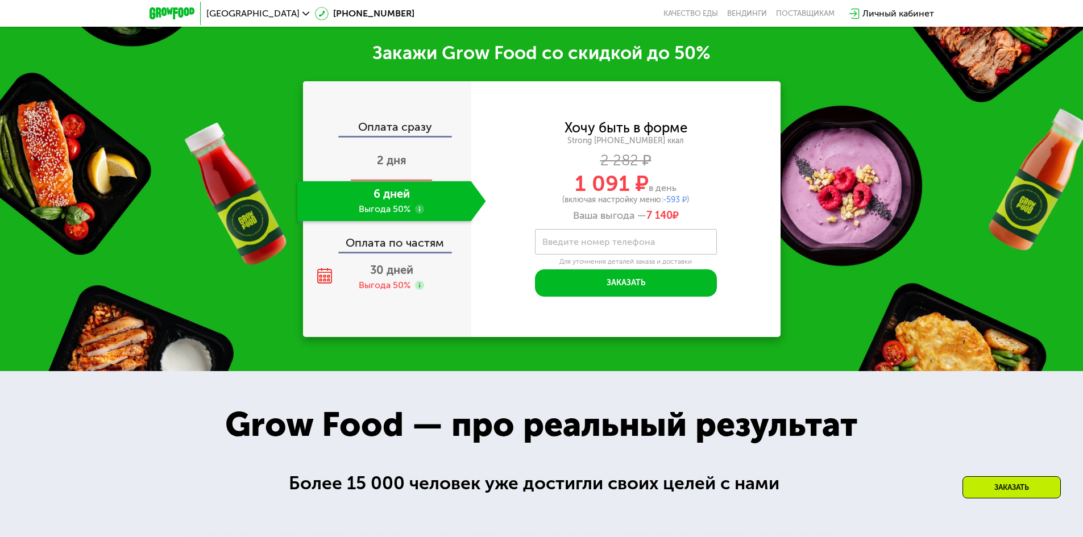
click at [389, 154] on span "2 дня" at bounding box center [392, 161] width 30 height 14
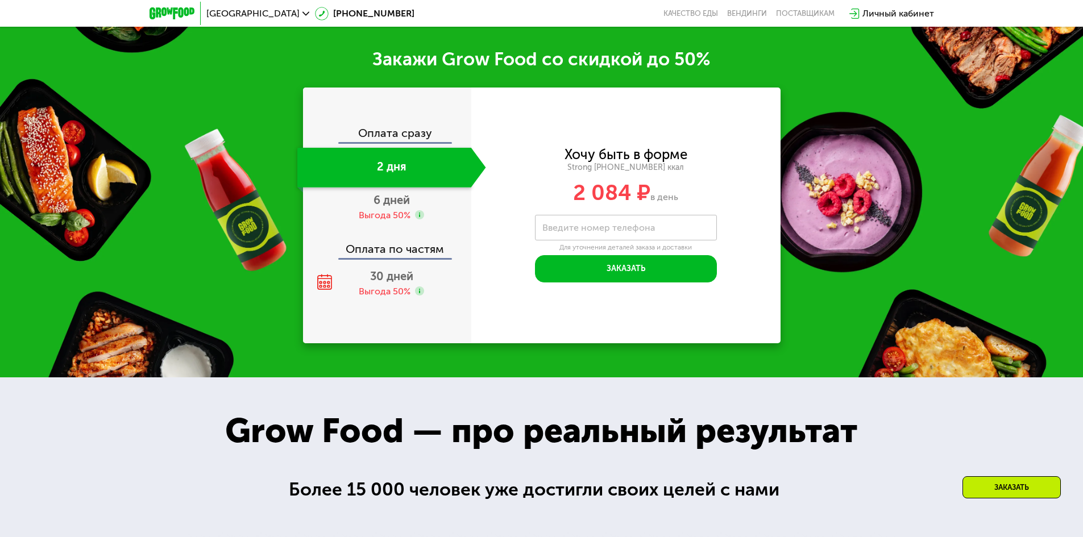
scroll to position [1831, 0]
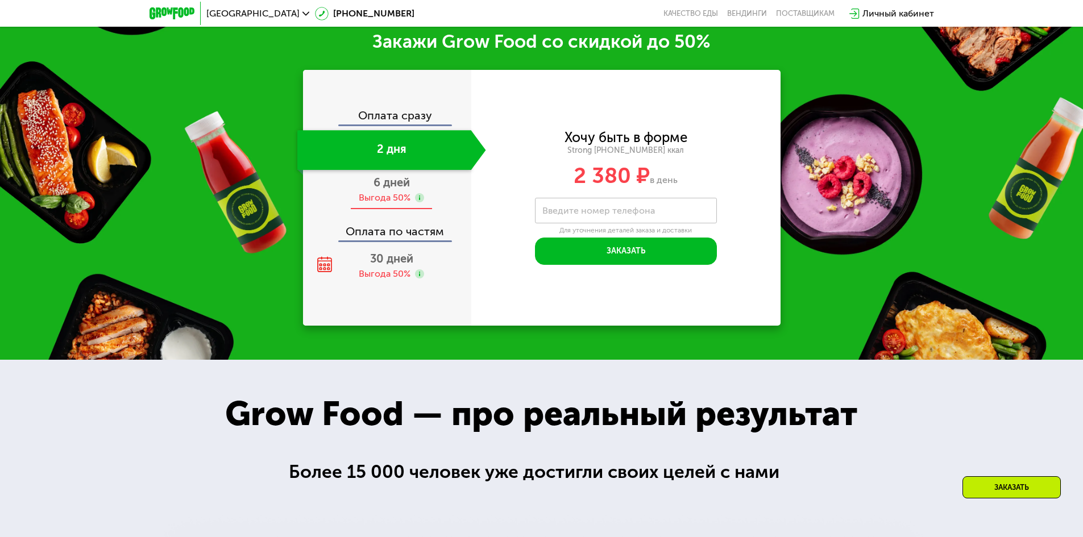
click at [389, 201] on div "Выгода 50%" at bounding box center [385, 198] width 52 height 13
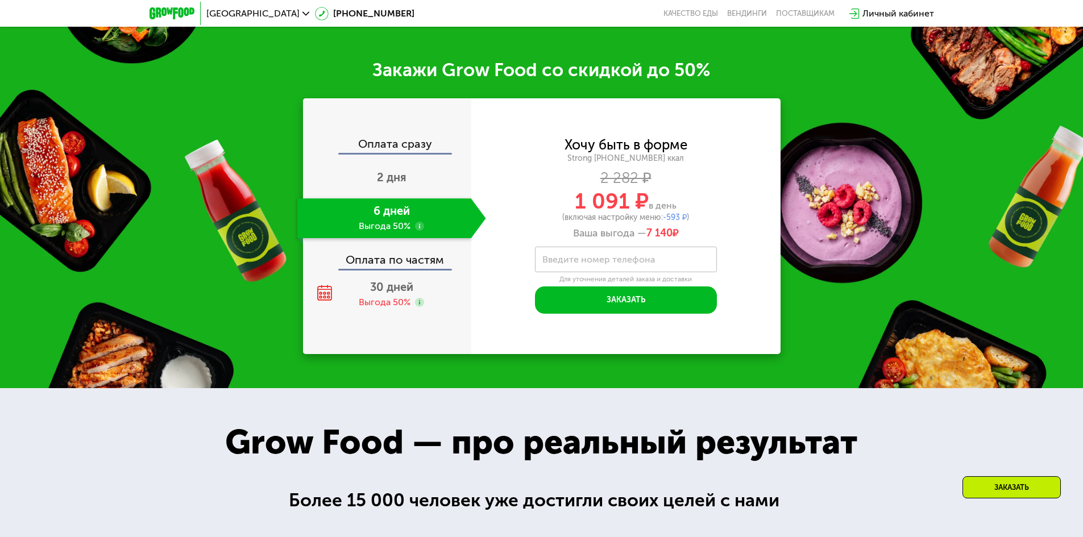
scroll to position [1677, 0]
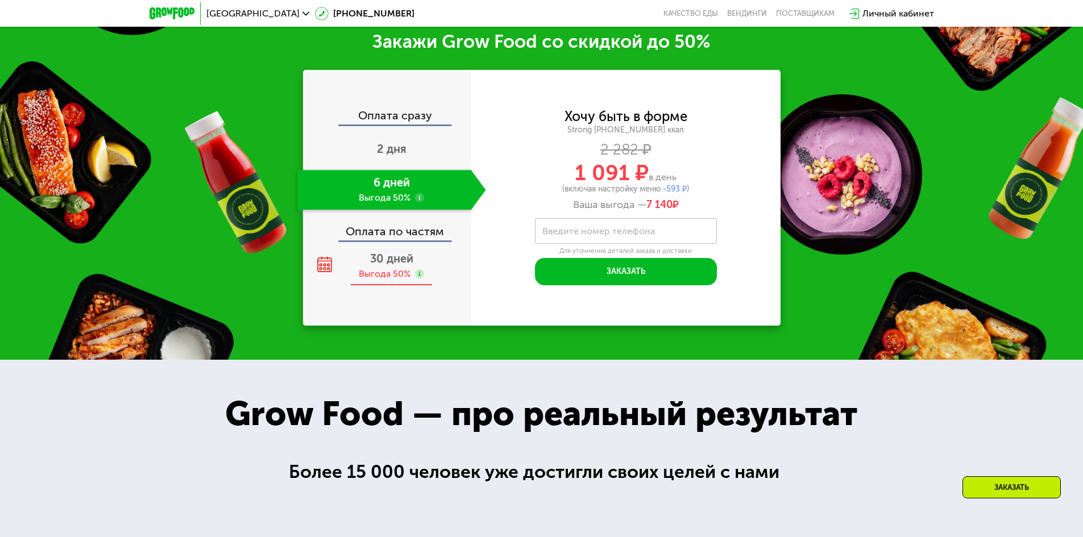
click at [389, 266] on span "30 дней" at bounding box center [391, 259] width 43 height 14
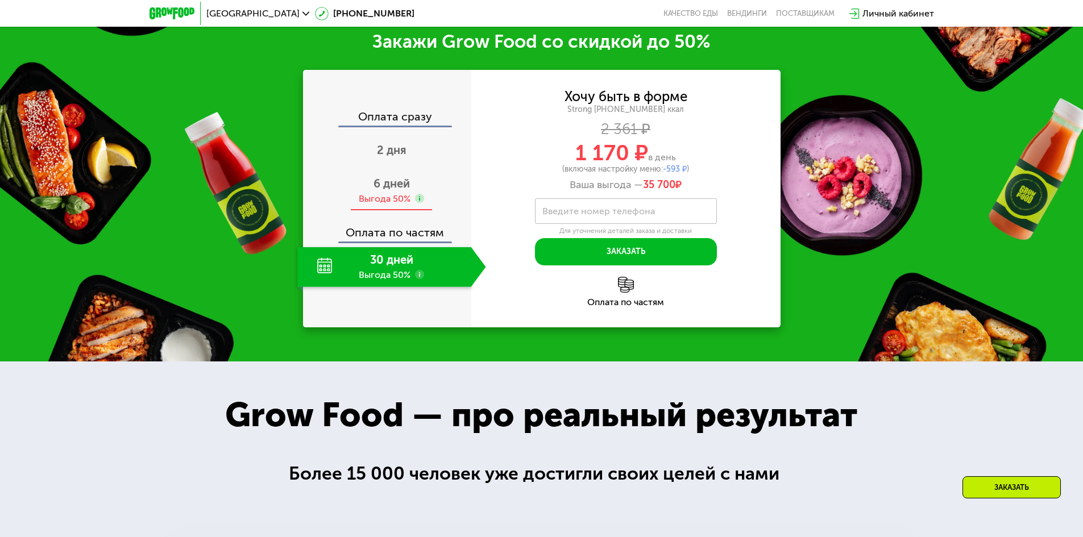
click at [408, 190] on span "6 дней" at bounding box center [392, 184] width 36 height 14
